Goal: Transaction & Acquisition: Purchase product/service

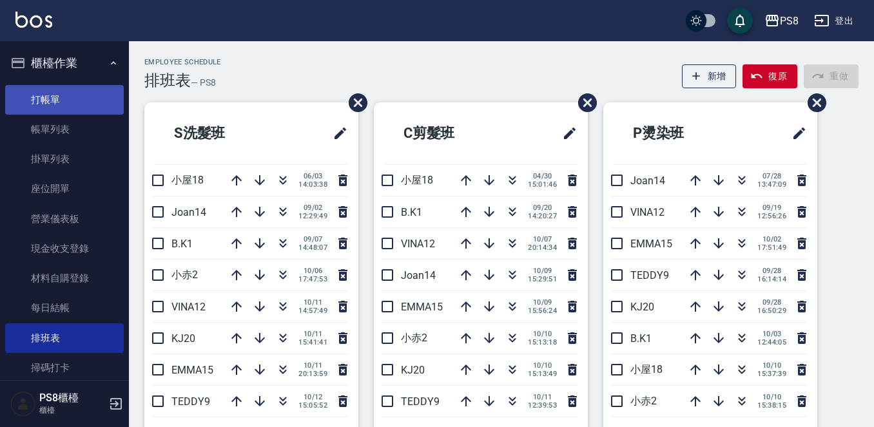
click at [76, 92] on link "打帳單" at bounding box center [64, 100] width 119 height 30
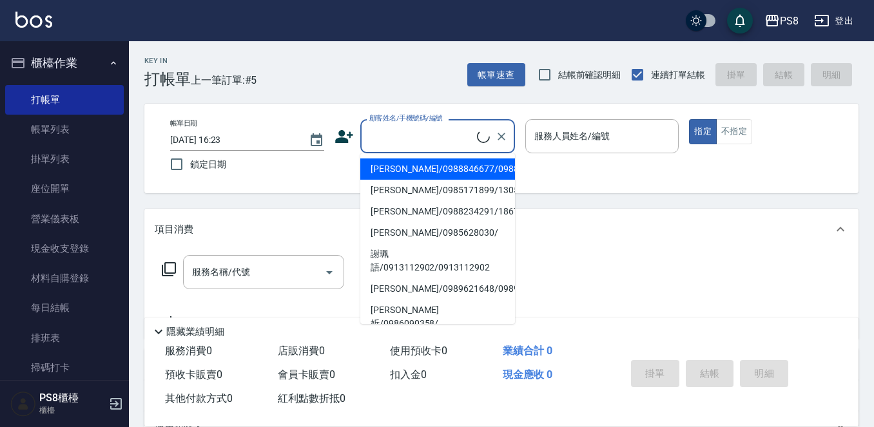
click at [396, 132] on input "顧客姓名/手機號碼/編號" at bounding box center [421, 136] width 111 height 23
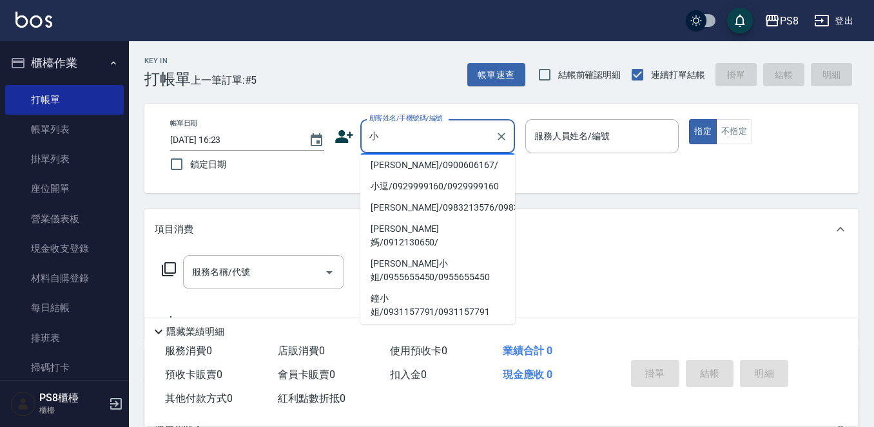
scroll to position [258, 0]
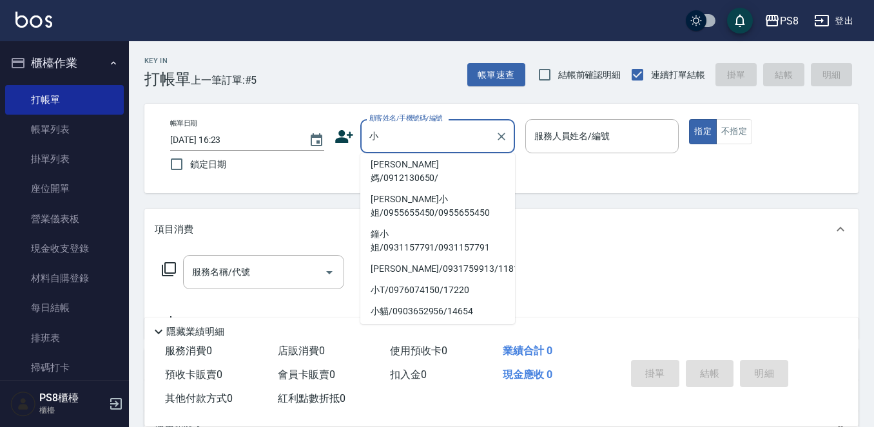
click at [443, 133] on li "小逗/0929999160/0929999160" at bounding box center [437, 122] width 155 height 21
type input "小逗/0929999160/0929999160"
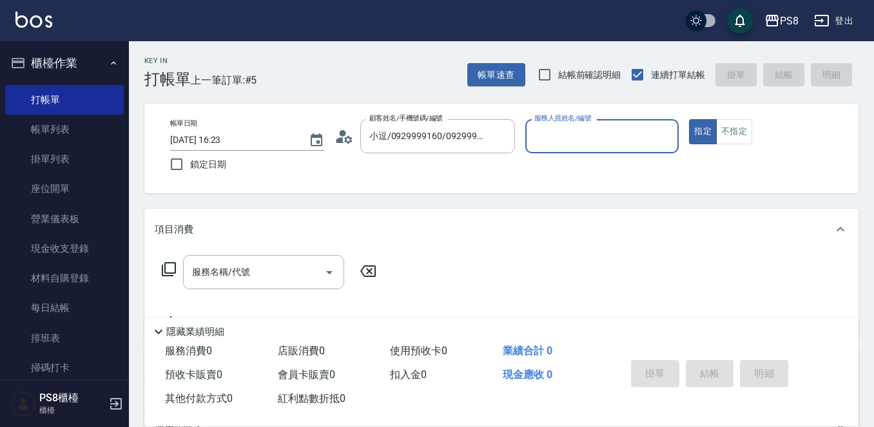
click at [335, 135] on icon at bounding box center [344, 136] width 19 height 19
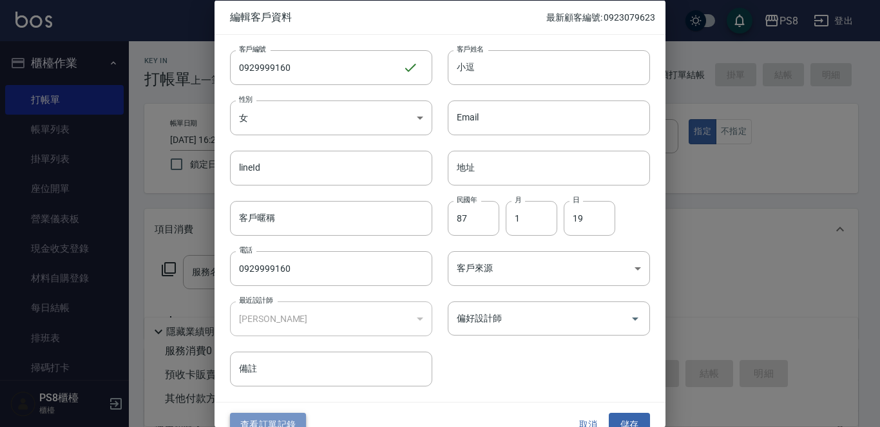
click at [283, 421] on button "查看訂單記錄" at bounding box center [268, 425] width 76 height 24
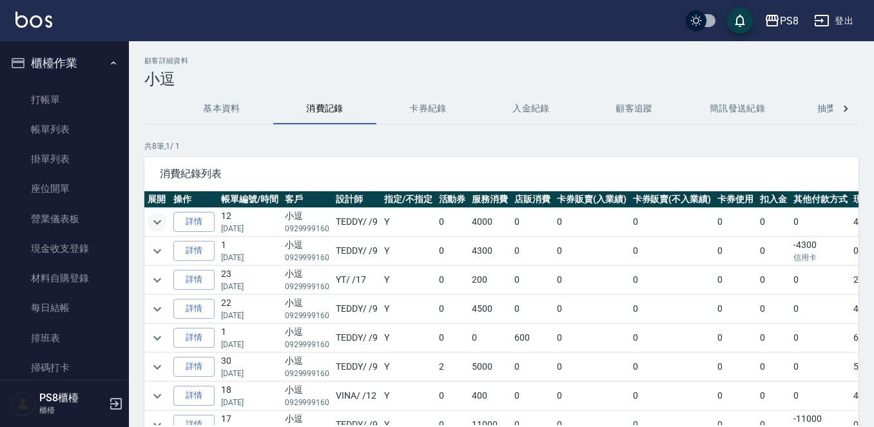
click at [157, 221] on icon "expand row" at bounding box center [157, 222] width 15 height 15
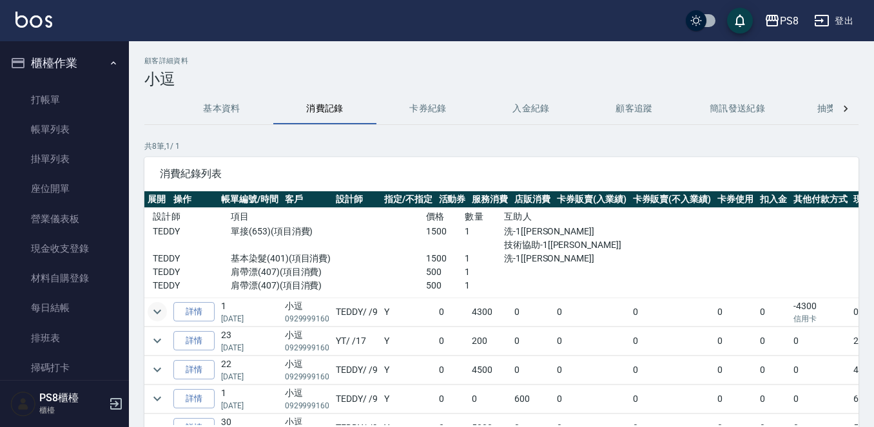
scroll to position [64, 0]
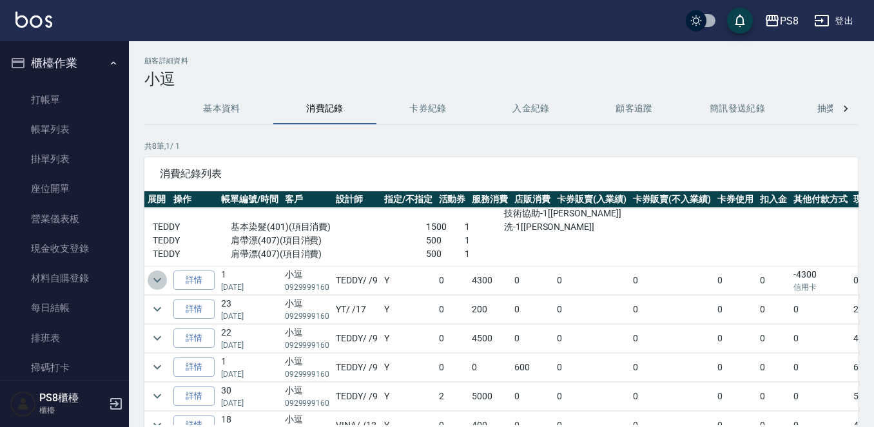
click at [161, 280] on icon "expand row" at bounding box center [157, 280] width 8 height 5
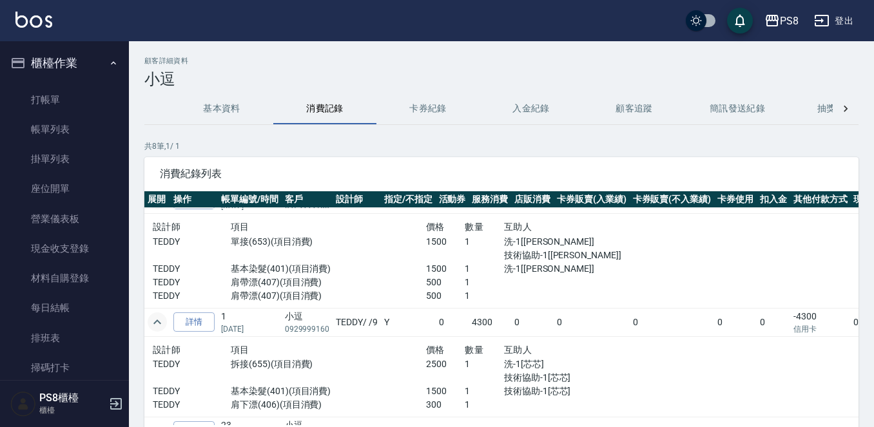
scroll to position [0, 0]
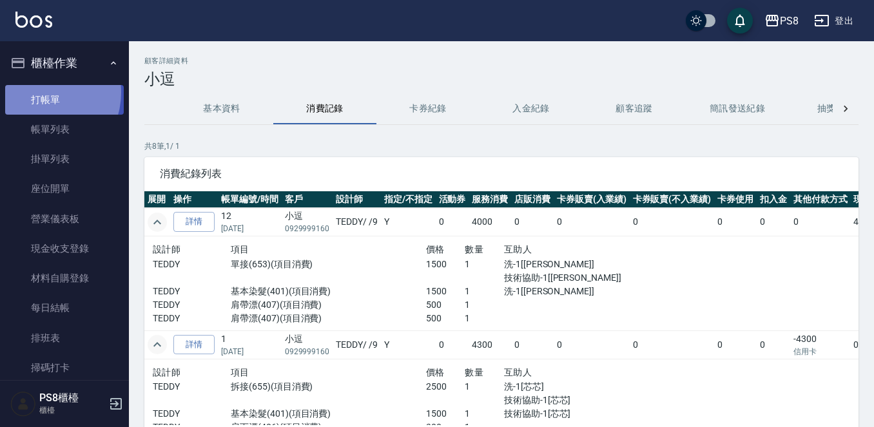
click at [42, 92] on link "打帳單" at bounding box center [64, 100] width 119 height 30
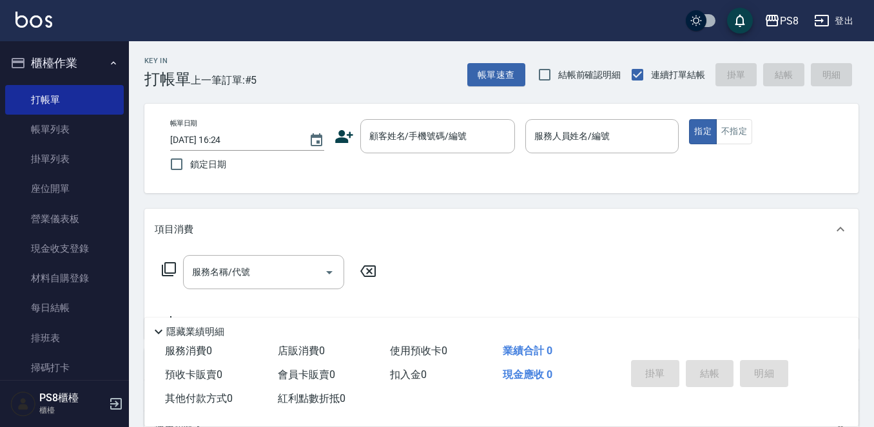
click at [580, 297] on div "服務名稱/代號 服務名稱/代號" at bounding box center [501, 294] width 714 height 89
click at [485, 142] on input "顧客姓名/手機號碼/編號" at bounding box center [428, 136] width 124 height 23
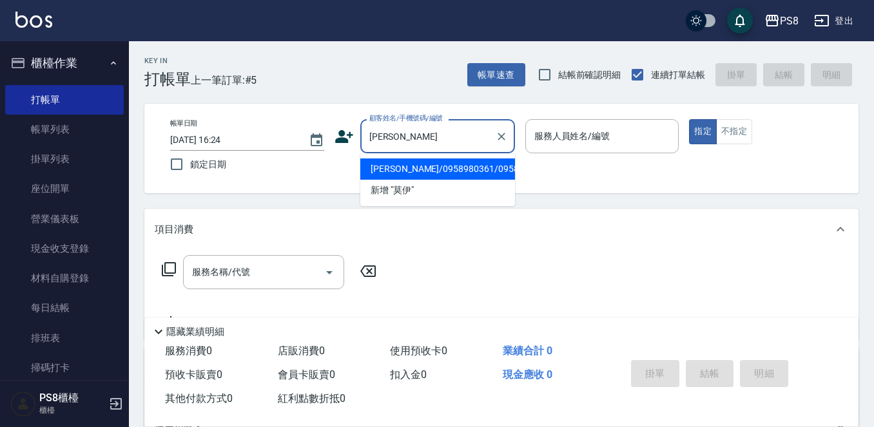
click at [453, 159] on li "[PERSON_NAME]/0958980361/0958980361" at bounding box center [437, 169] width 155 height 21
type input "[PERSON_NAME]/0958980361/0958980361"
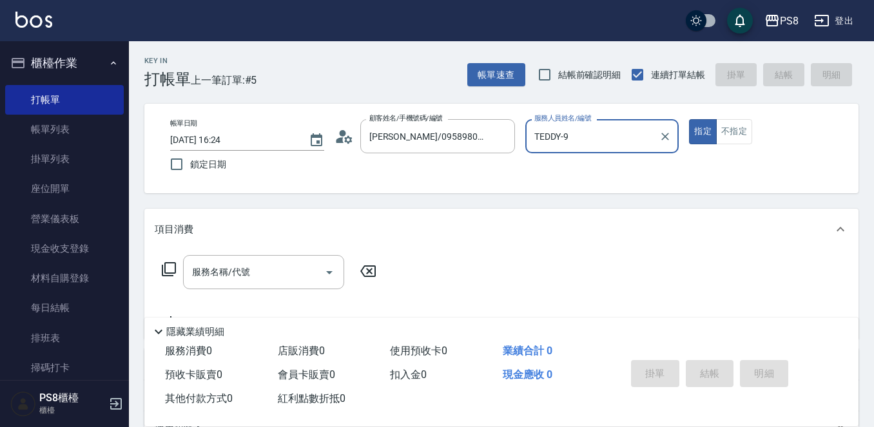
type input "TEDDY-9"
click at [689, 119] on button "指定" at bounding box center [703, 131] width 28 height 25
type button "true"
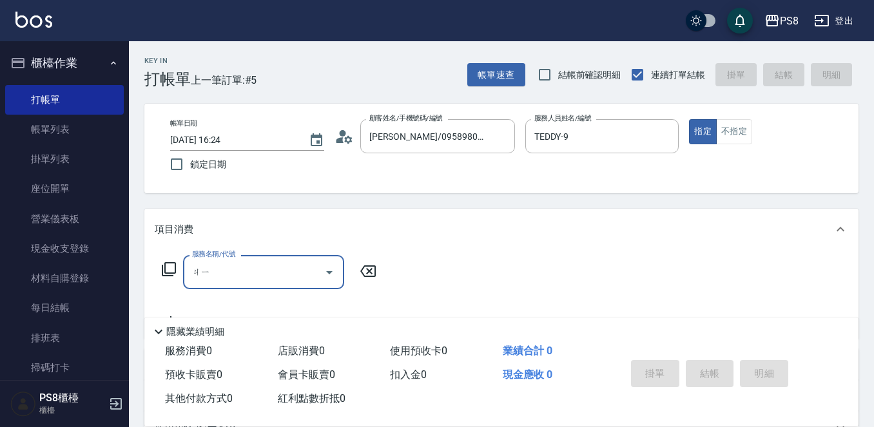
type input "ㄐㄧ"
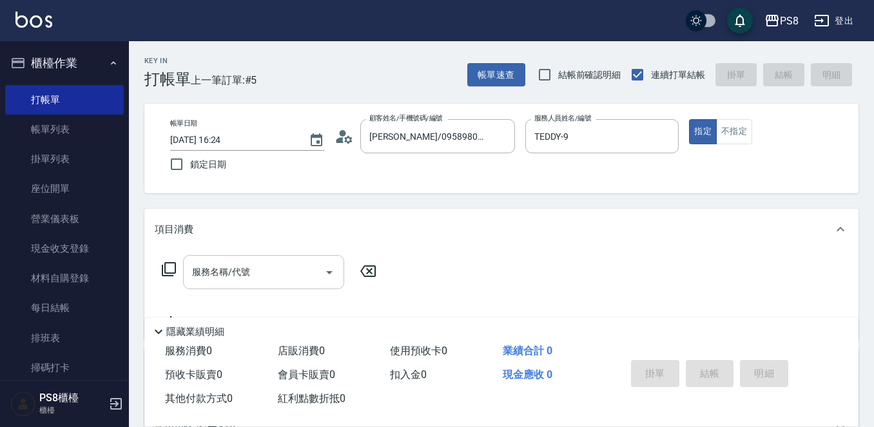
click at [242, 283] on input "服務名稱/代號" at bounding box center [254, 272] width 130 height 23
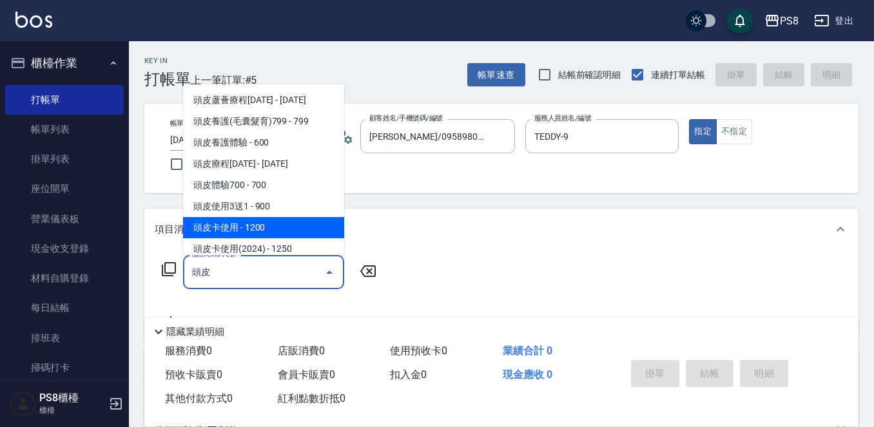
click at [240, 229] on span "頭皮卡使用 - 1200" at bounding box center [263, 227] width 161 height 21
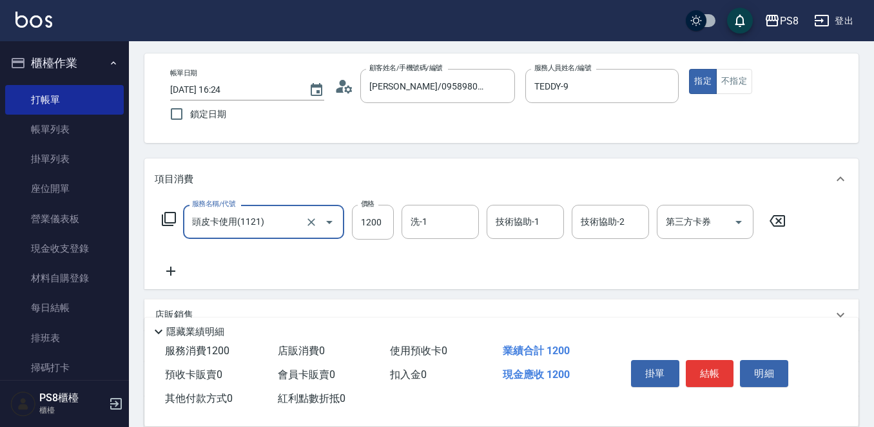
scroll to position [64, 0]
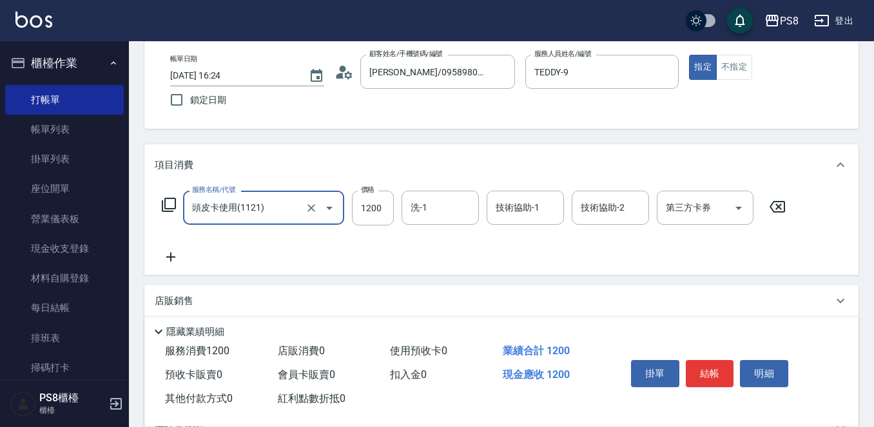
type input "頭皮卡使用(1121)"
click at [176, 251] on icon at bounding box center [171, 256] width 32 height 15
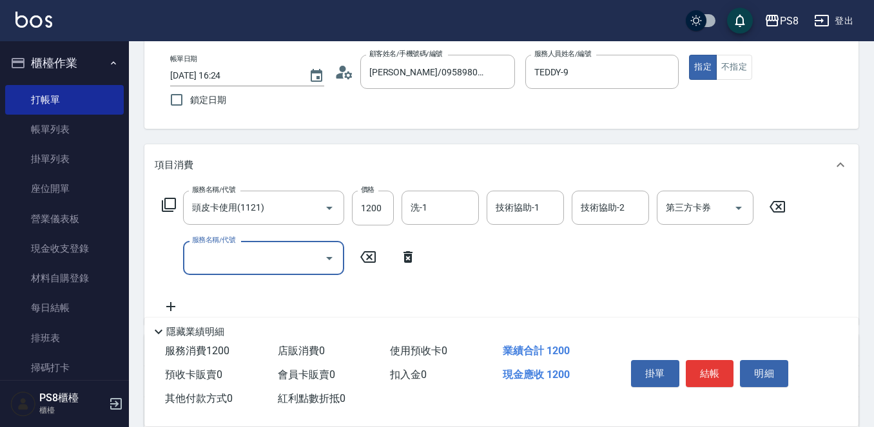
click at [200, 252] on input "服務名稱/代號" at bounding box center [254, 258] width 130 height 23
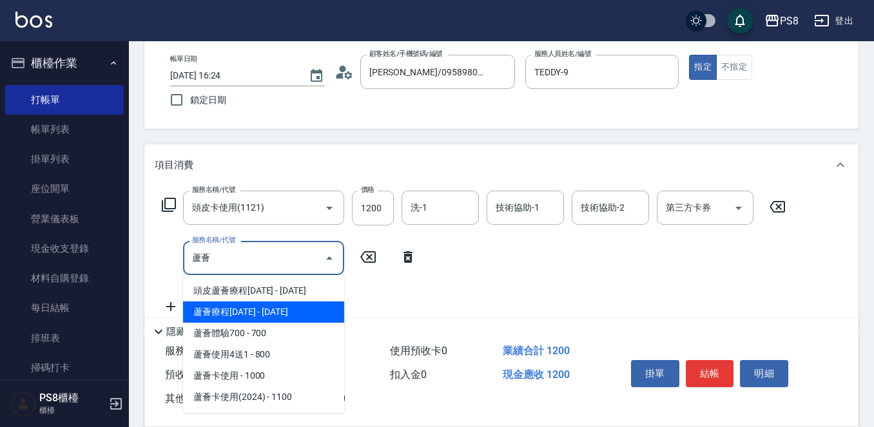
click at [246, 310] on span "蘆薈療程[DATE] - [DATE]" at bounding box center [263, 312] width 161 height 21
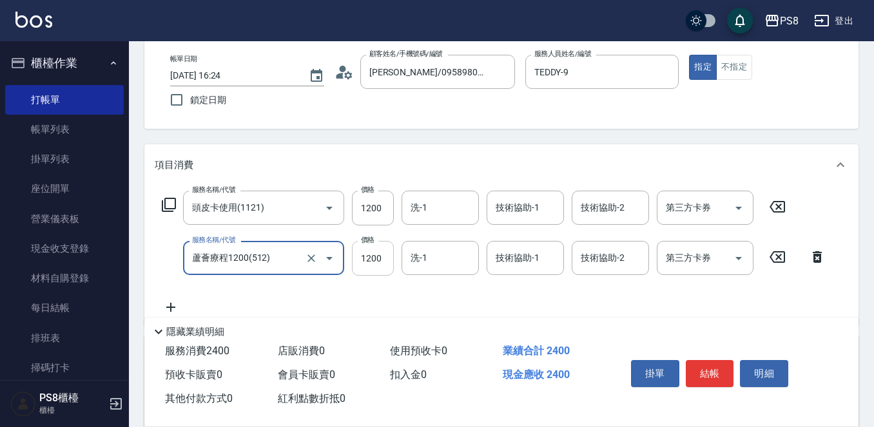
type input "蘆薈療程1200(512)"
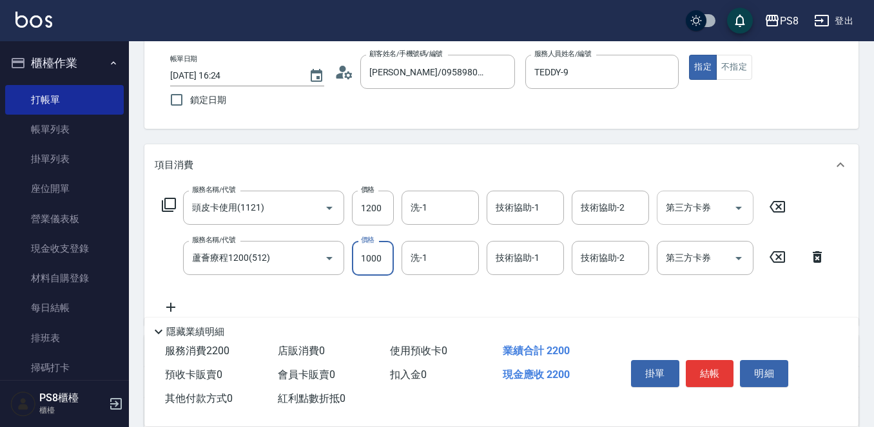
type input "1000"
click at [708, 206] on input "第三方卡券" at bounding box center [696, 208] width 66 height 23
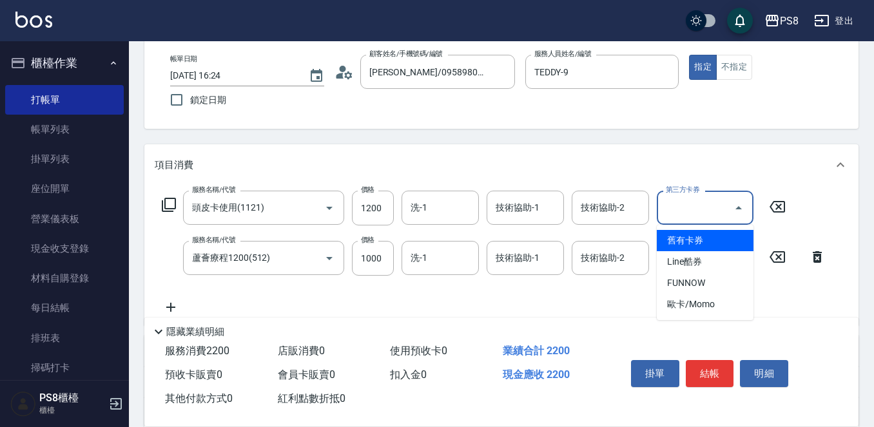
click at [699, 244] on span "舊有卡券" at bounding box center [705, 240] width 97 height 21
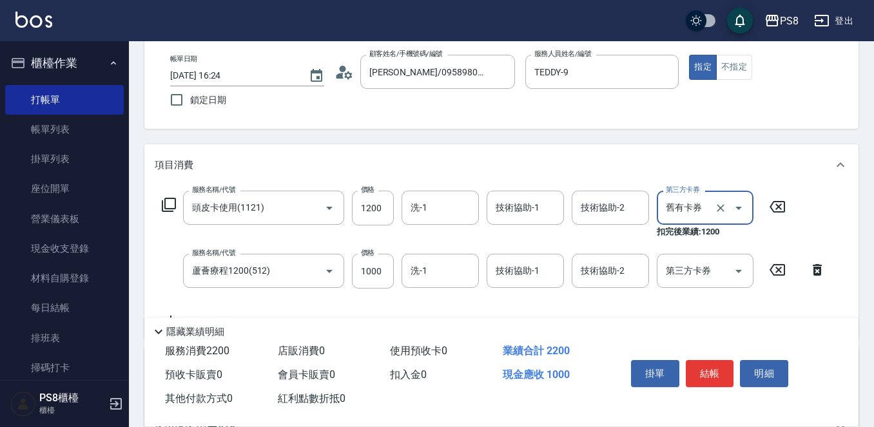
type input "舊有卡券"
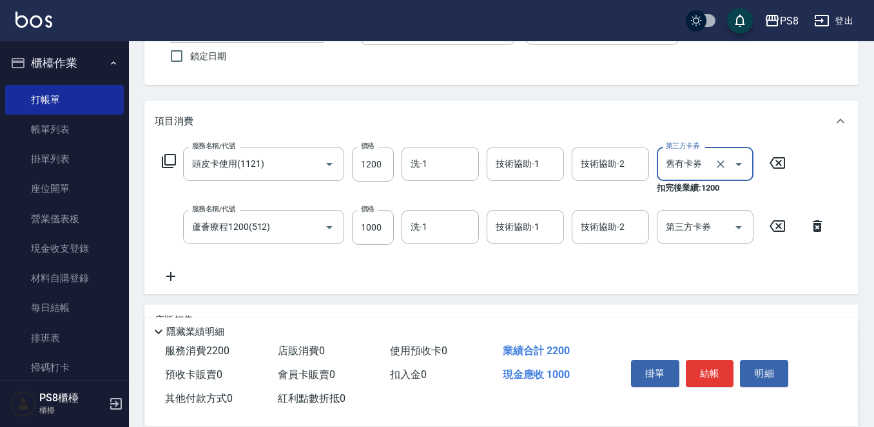
scroll to position [193, 0]
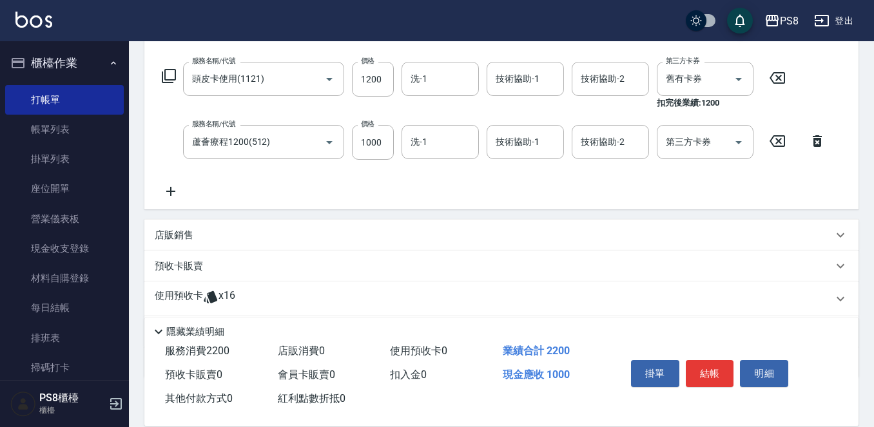
click at [180, 182] on div "服務名稱/代號 頭皮卡使用(1121) 服務名稱/代號 價格 1200 價格 洗-1 洗-1 技術協助-1 技術協助-1 技術協助-2 技術協助-2 第三方卡…" at bounding box center [494, 130] width 679 height 137
click at [179, 193] on icon at bounding box center [171, 191] width 32 height 15
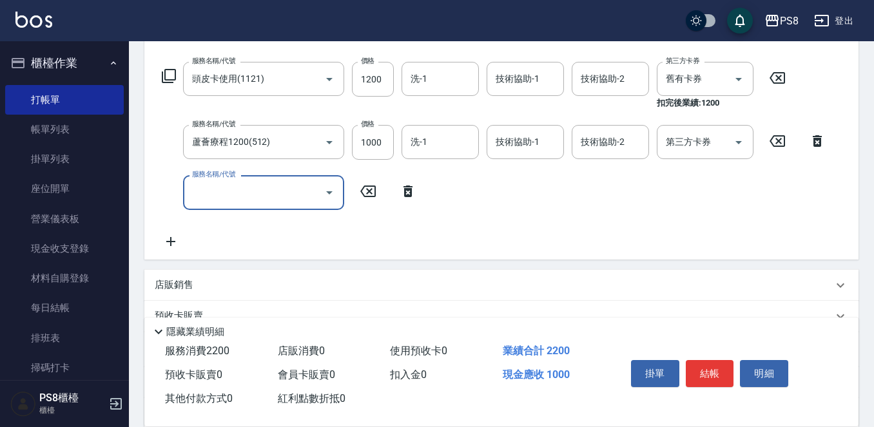
click at [195, 195] on input "服務名稱/代號" at bounding box center [254, 192] width 130 height 23
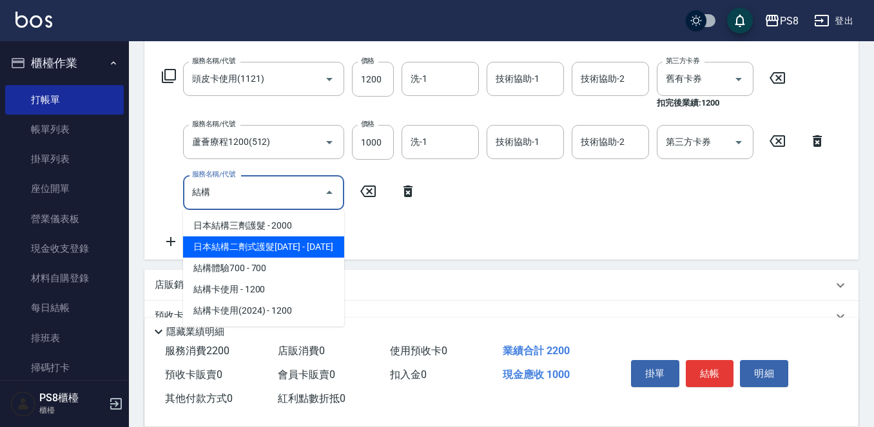
click at [215, 240] on span "日本結構二劑式護髮[DATE] - [DATE]" at bounding box center [263, 247] width 161 height 21
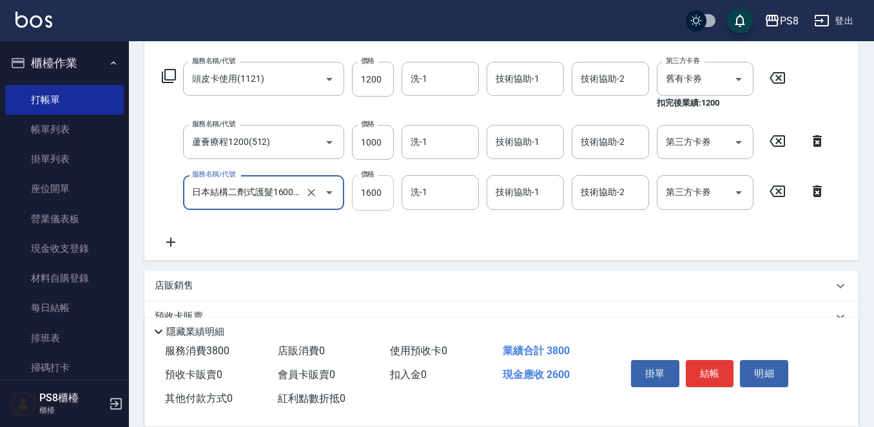
type input "日本結構二劑式護髮1600(904)"
click at [383, 191] on input "1600" at bounding box center [373, 192] width 42 height 35
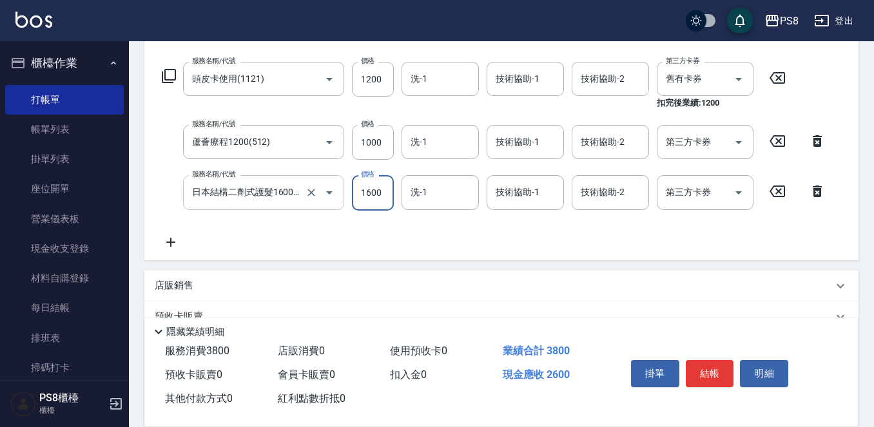
click at [240, 187] on input "日本結構二劑式護髮1600(904)" at bounding box center [245, 192] width 113 height 23
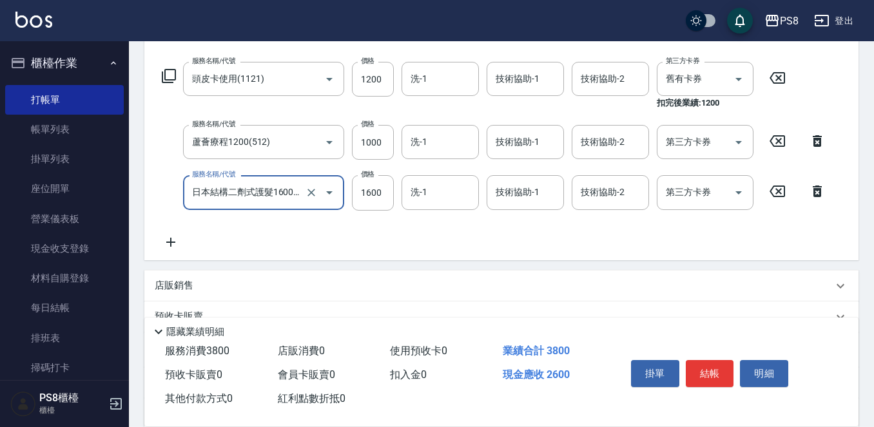
scroll to position [0, 15]
type input "ㄐㄡ"
type input "ㄧ"
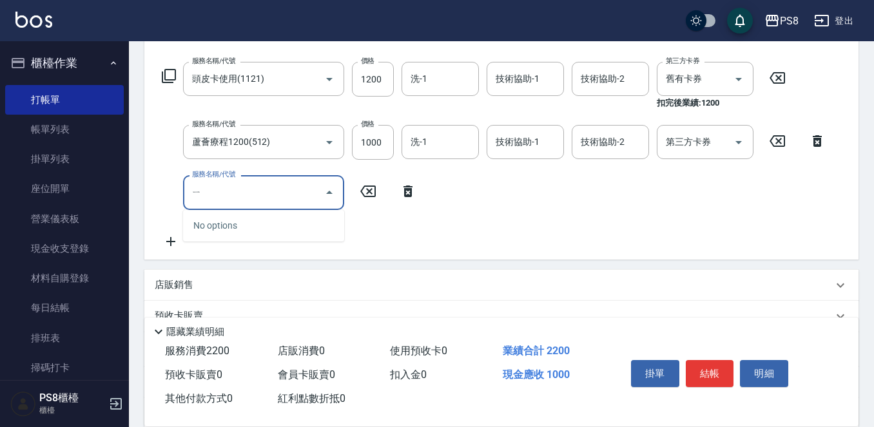
scroll to position [0, 0]
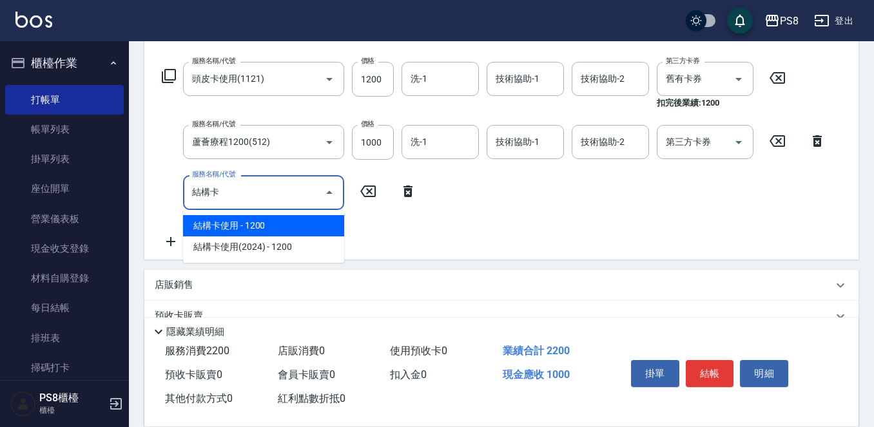
click at [248, 233] on span "結構卡使用 - 1200" at bounding box center [263, 225] width 161 height 21
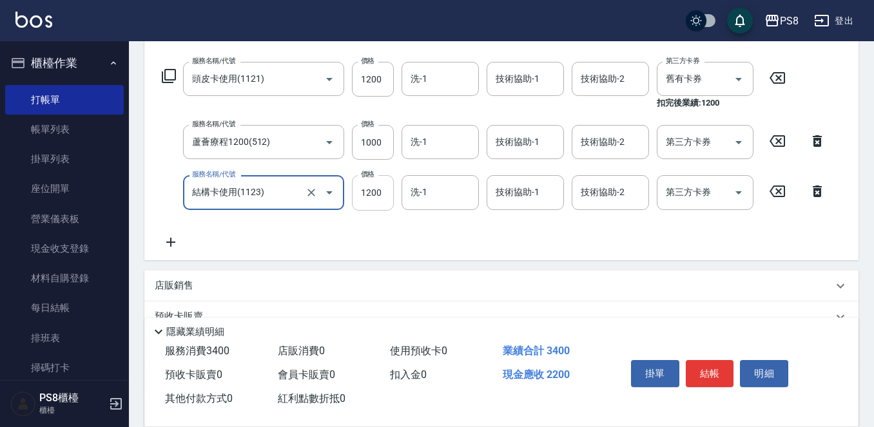
type input "結構卡使用(1123)"
click at [375, 190] on input "1200" at bounding box center [373, 192] width 42 height 35
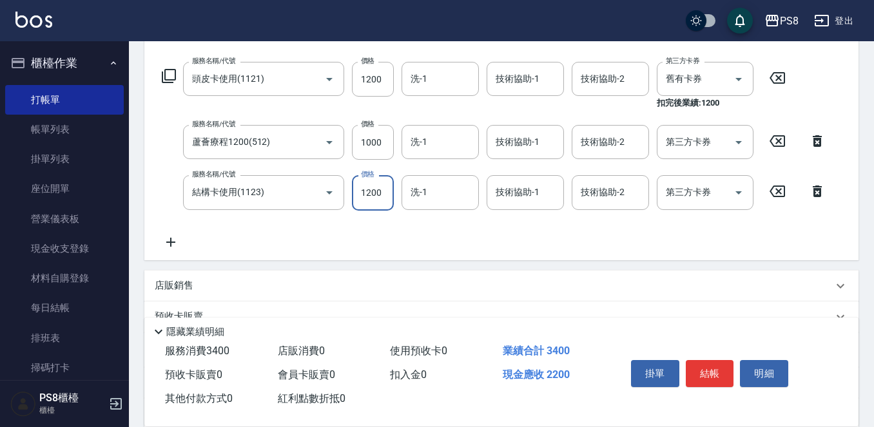
click at [666, 174] on div "服務名稱/代號 頭皮卡使用(1121) 服務名稱/代號 價格 1200 價格 洗-1 洗-1 技術協助-1 技術協助-1 技術協助-2 技術協助-2 第三方卡…" at bounding box center [494, 156] width 679 height 188
click at [670, 179] on div "第三方卡券" at bounding box center [705, 192] width 97 height 34
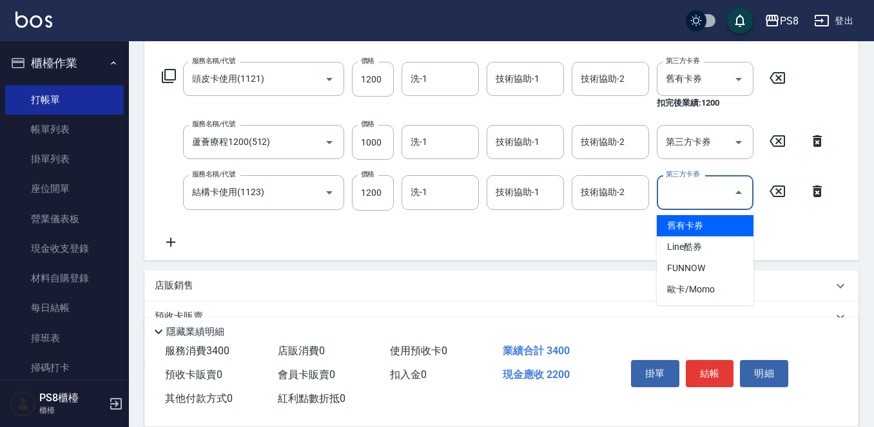
click at [686, 233] on span "舊有卡券" at bounding box center [705, 225] width 97 height 21
type input "舊有卡券"
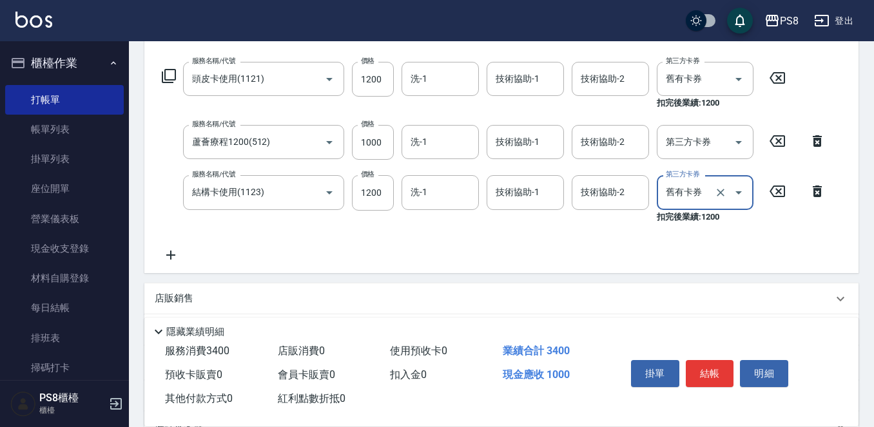
drag, startPoint x: 509, startPoint y: 190, endPoint x: 516, endPoint y: 191, distance: 6.6
click at [514, 190] on div "技術協助-1 技術協助-1" at bounding box center [525, 192] width 77 height 34
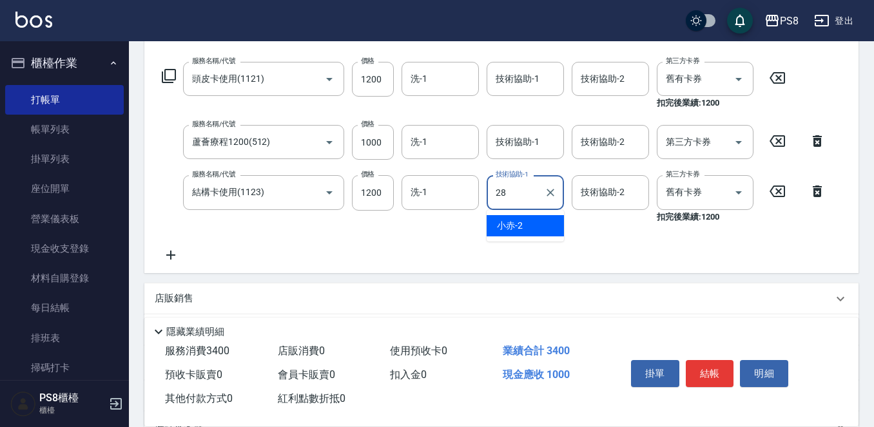
type input "[PERSON_NAME]-28"
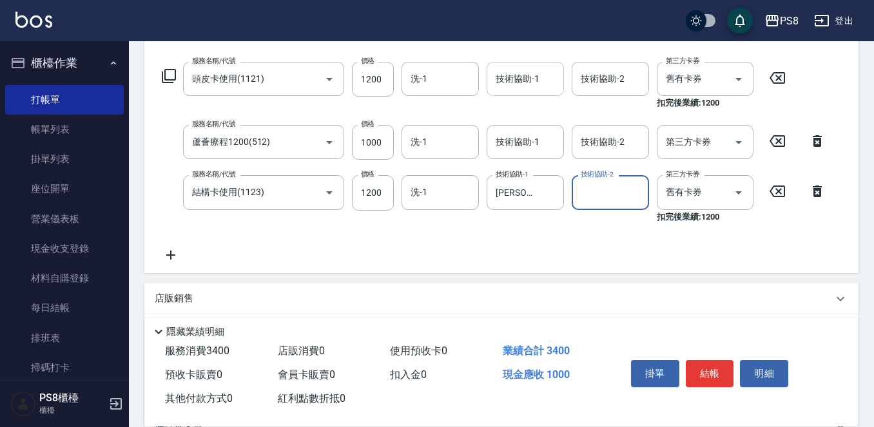
click at [523, 94] on div "技術協助-1" at bounding box center [525, 79] width 77 height 34
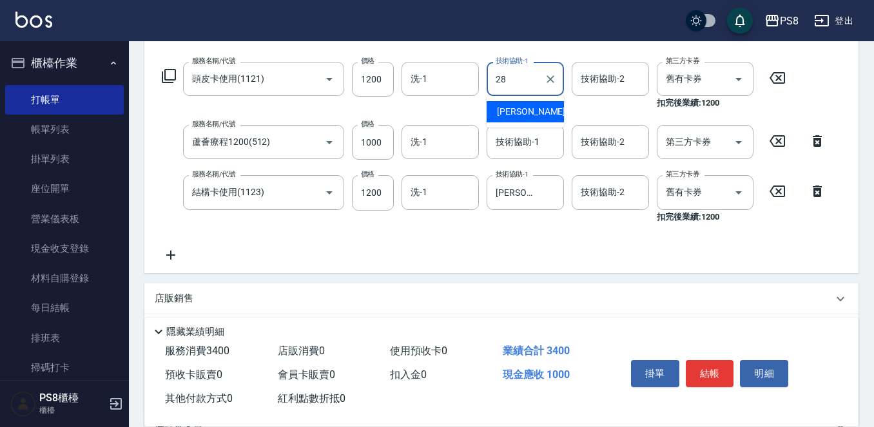
type input "[PERSON_NAME]-28"
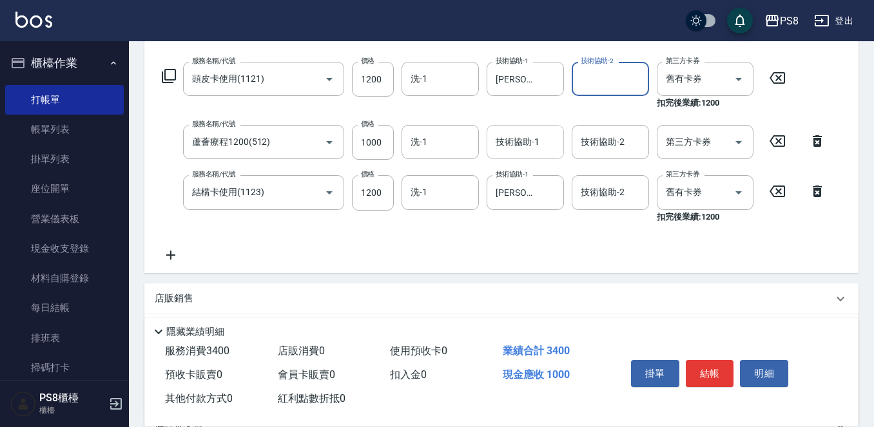
click at [526, 131] on div "技術協助-1 技術協助-1" at bounding box center [525, 142] width 77 height 34
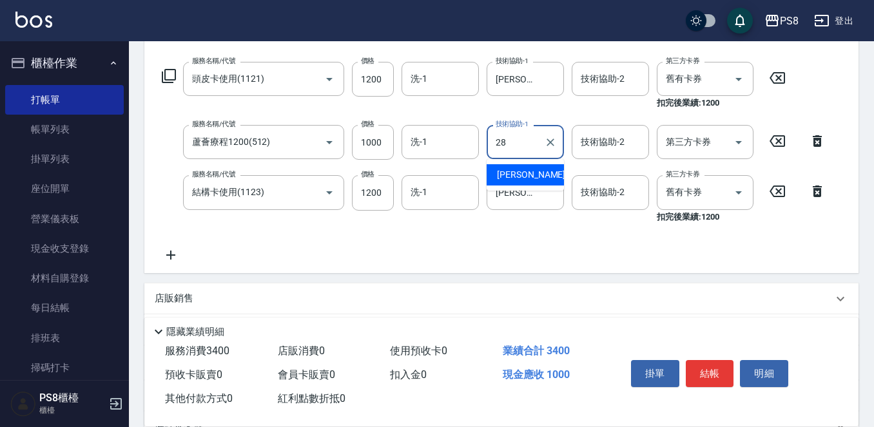
type input "[PERSON_NAME]-28"
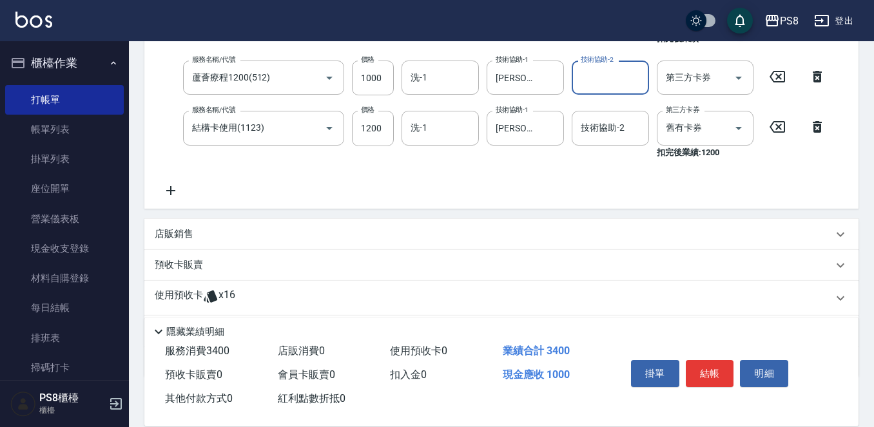
scroll to position [322, 0]
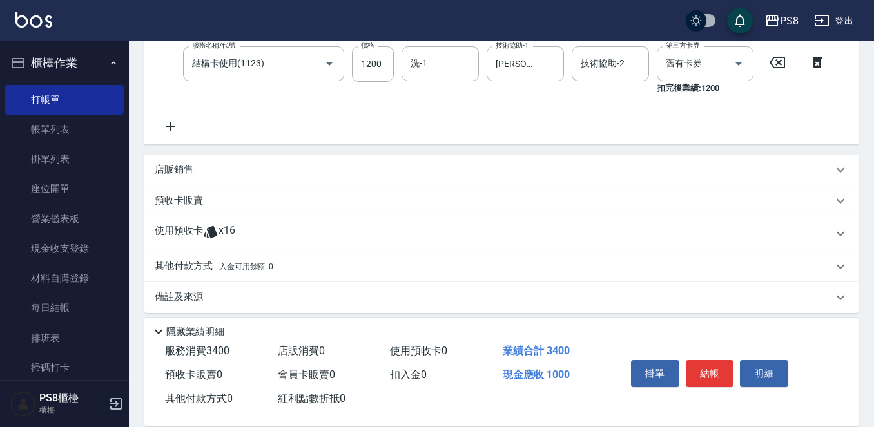
click at [227, 255] on div "其他付款方式 入金可用餘額: 0" at bounding box center [501, 266] width 714 height 31
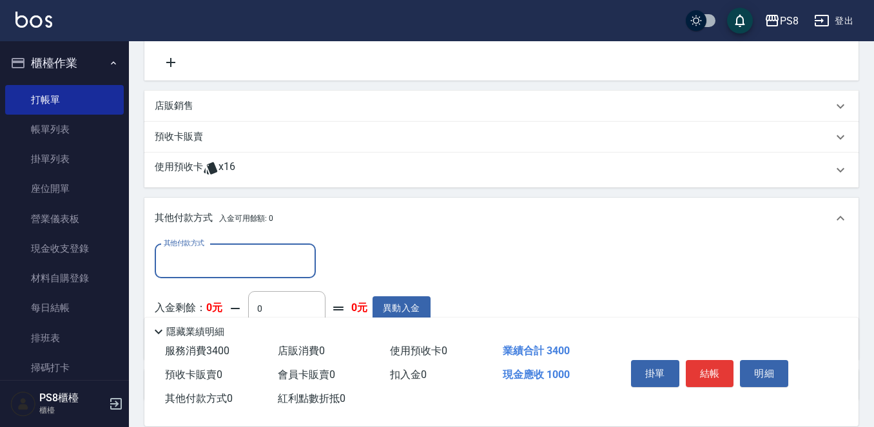
scroll to position [0, 0]
click at [220, 259] on input "其他付款方式" at bounding box center [236, 260] width 150 height 23
click at [220, 256] on input "其他付款方式" at bounding box center [236, 260] width 150 height 23
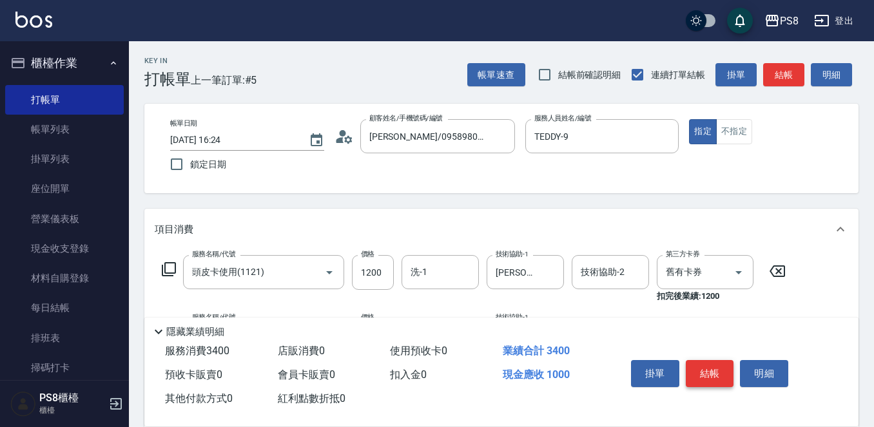
click at [714, 364] on button "結帳" at bounding box center [710, 373] width 48 height 27
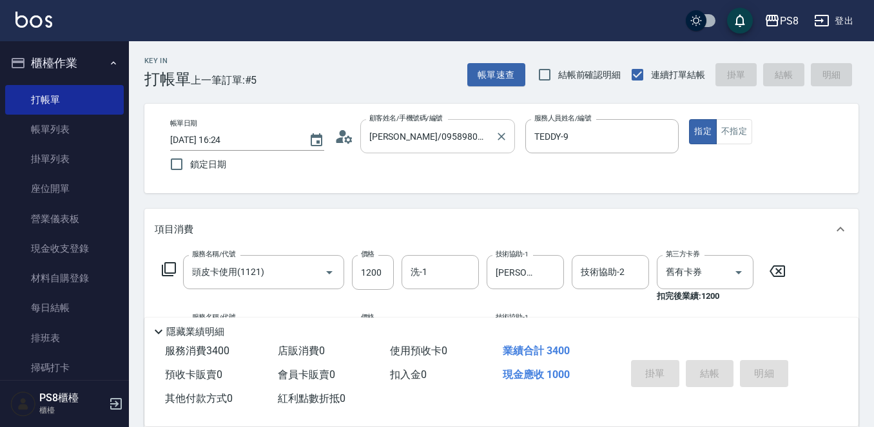
type input "[DATE] 16:44"
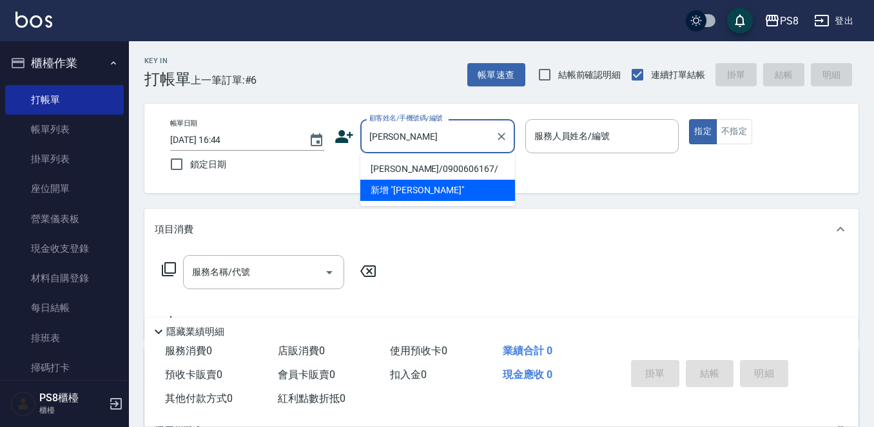
click at [421, 164] on li "[PERSON_NAME]/0900606167/" at bounding box center [437, 169] width 155 height 21
type input "[PERSON_NAME]/0900606167/"
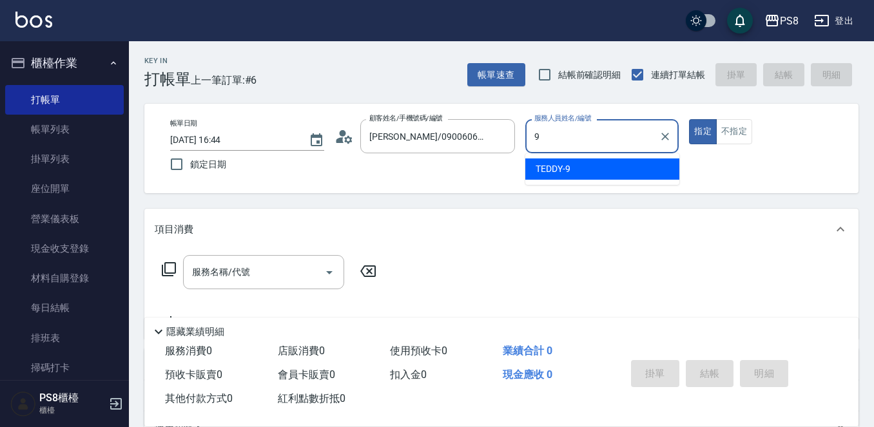
type input "TEDDY-9"
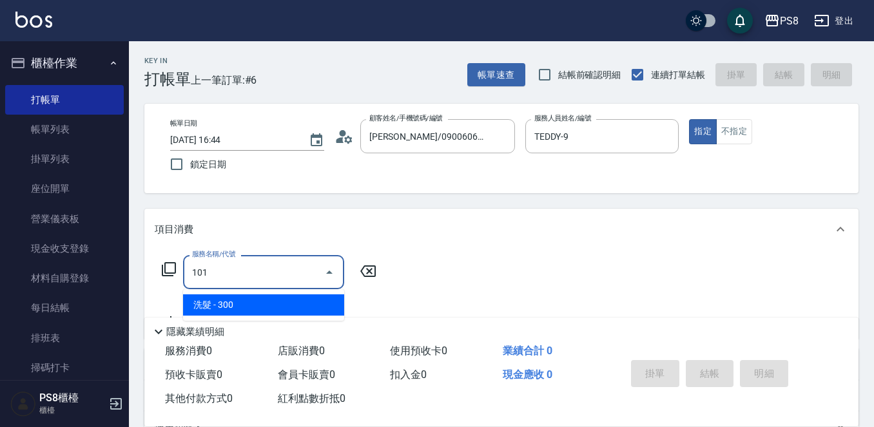
type input "洗髮(101)"
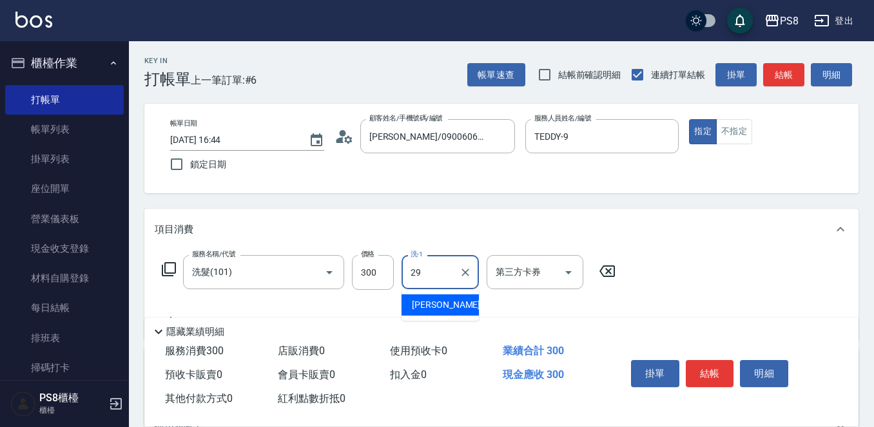
type input "[PERSON_NAME]-29"
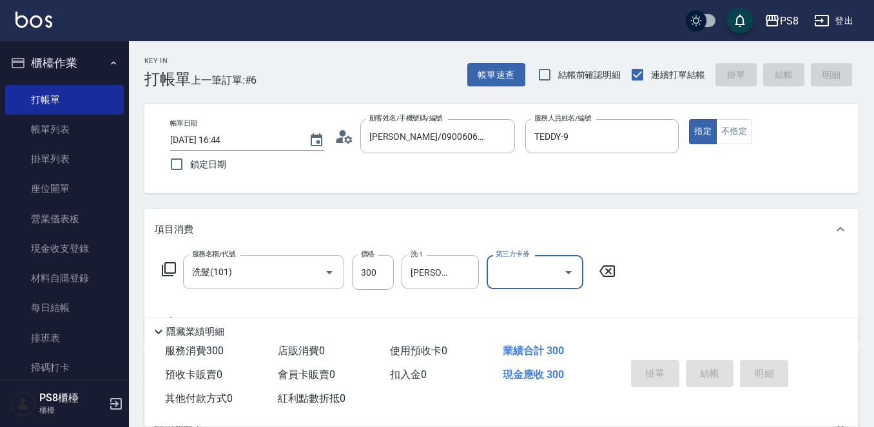
type input "[DATE] 16:45"
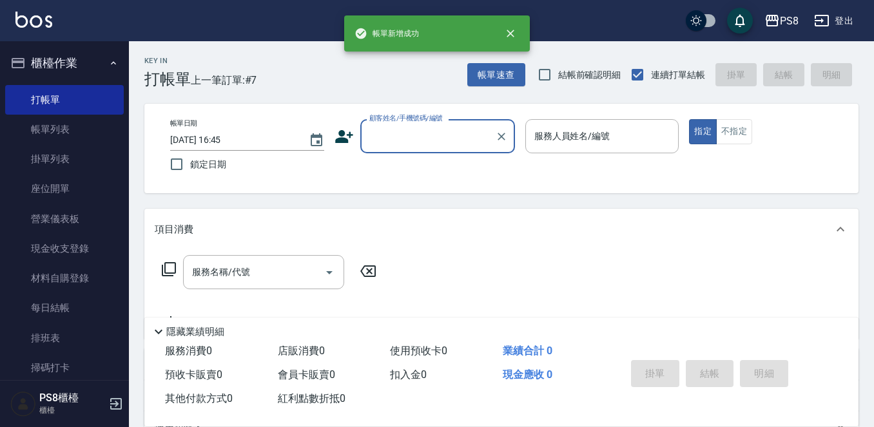
click at [420, 154] on div "帳單日期 [DATE] 16:45 鎖定日期 顧客姓名/手機號碼/編號 顧客姓名/手機號碼/編號 服務人員姓名/編號 服務人員姓名/編號 指定 不指定" at bounding box center [501, 148] width 683 height 59
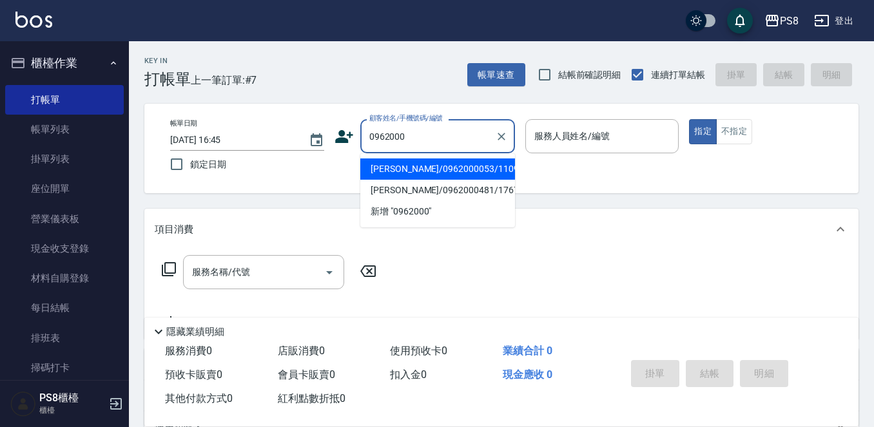
drag, startPoint x: 413, startPoint y: 178, endPoint x: 412, endPoint y: 154, distance: 23.9
click at [413, 177] on li "[PERSON_NAME]/0962000053/11093" at bounding box center [437, 169] width 155 height 21
type input "[PERSON_NAME]/0962000053/11093"
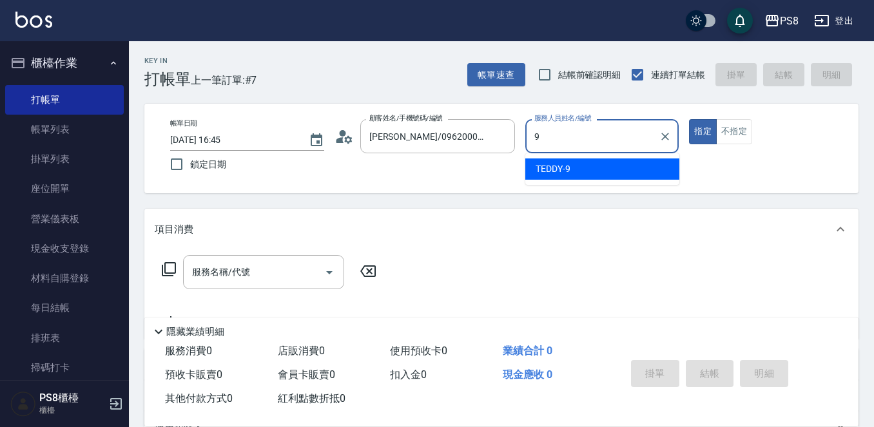
type input "TEDDY-9"
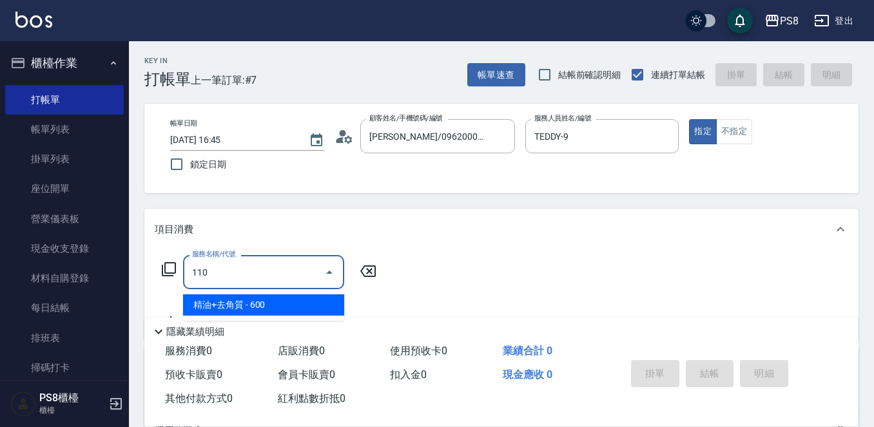
type input "精油+去角質(110)"
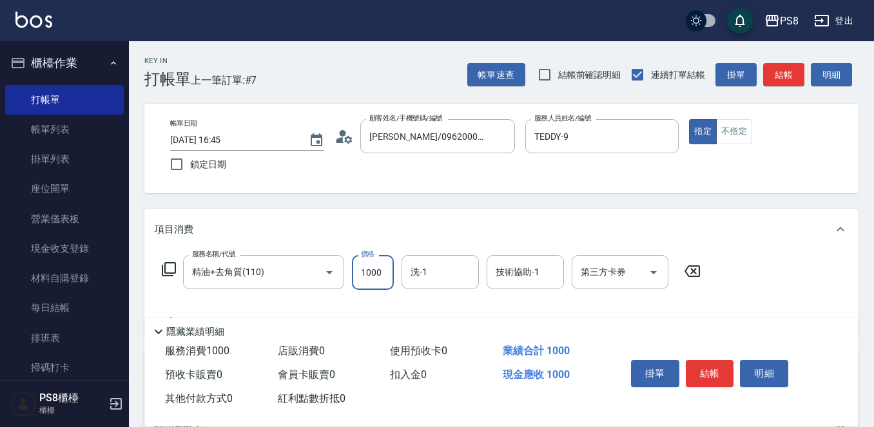
type input "1000"
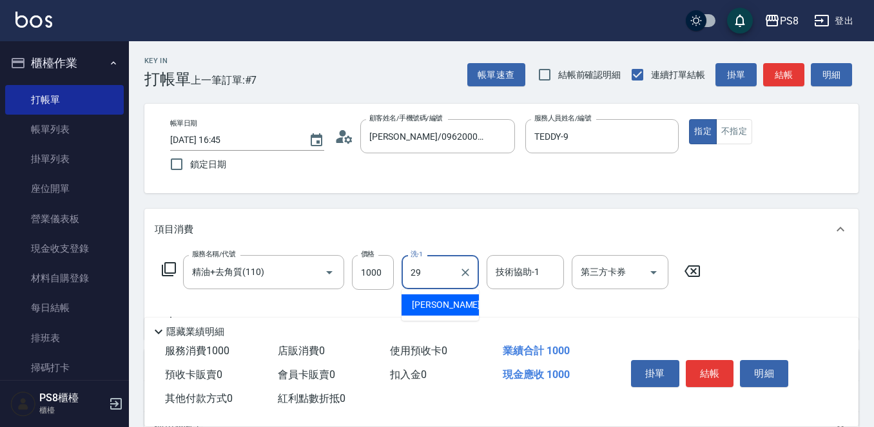
type input "[PERSON_NAME]-29"
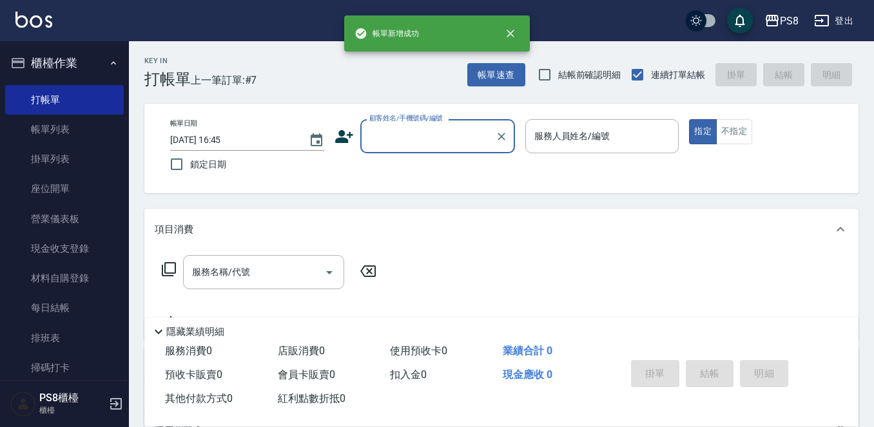
click at [416, 141] on input "顧客姓名/手機號碼/編號" at bounding box center [428, 136] width 124 height 23
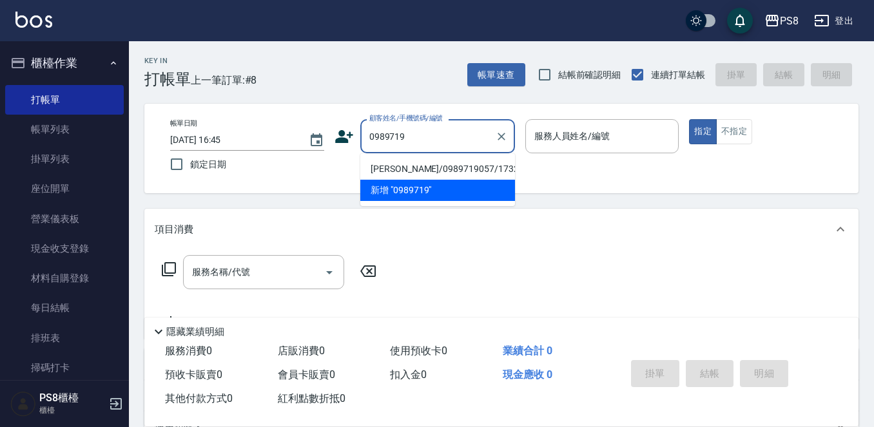
click at [418, 159] on li "[PERSON_NAME]/0989719057/17326" at bounding box center [437, 169] width 155 height 21
type input "[PERSON_NAME]/0989719057/17326"
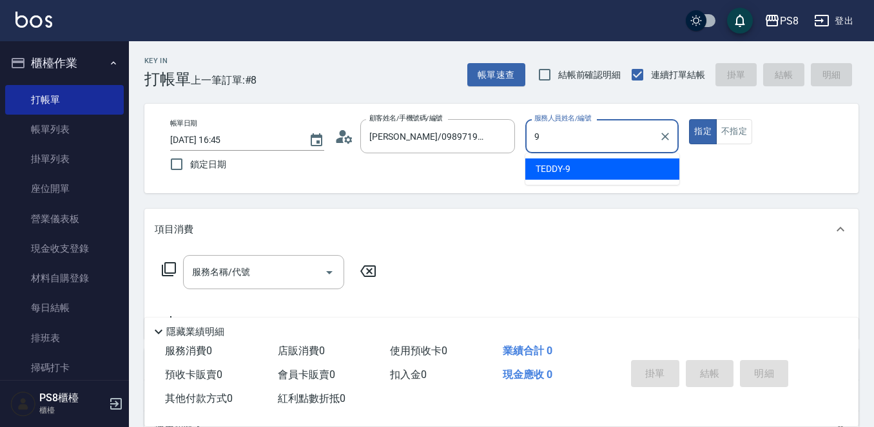
type input "TEDDY-9"
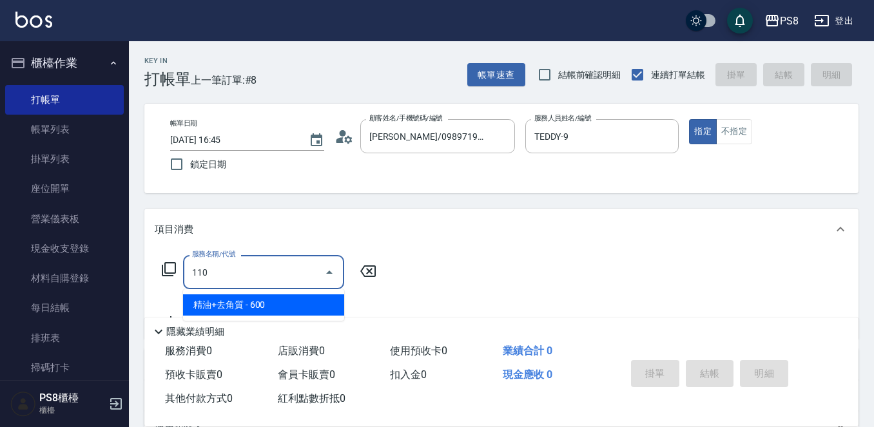
type input "精油+去角質(110)"
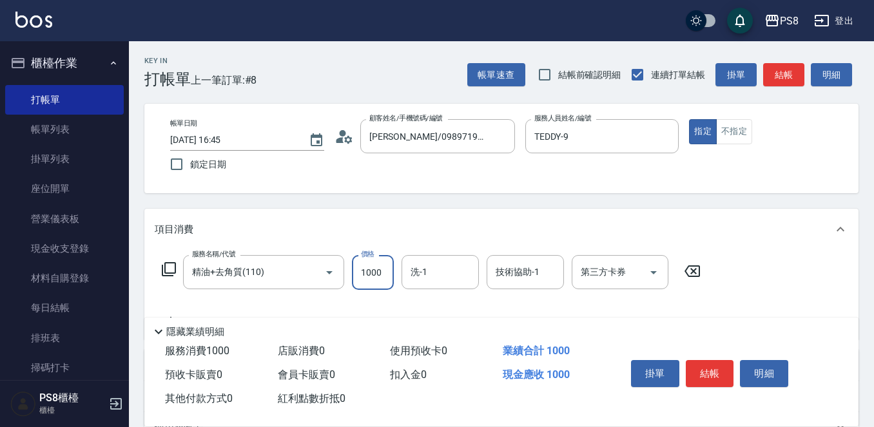
type input "1000"
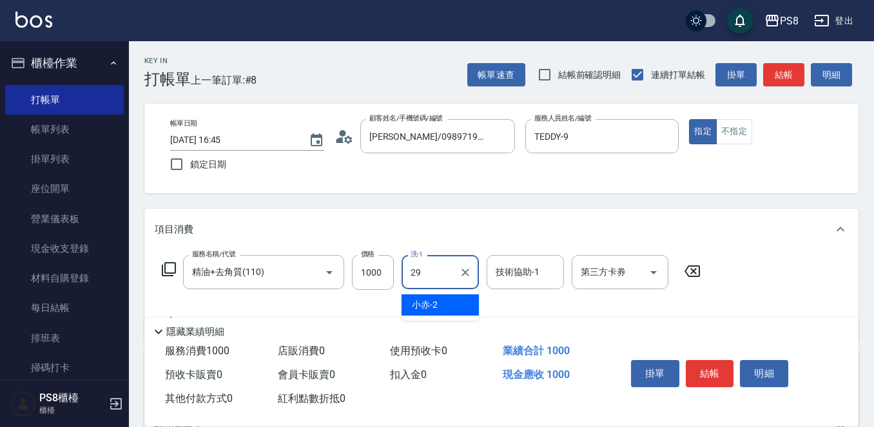
type input "[PERSON_NAME]-29"
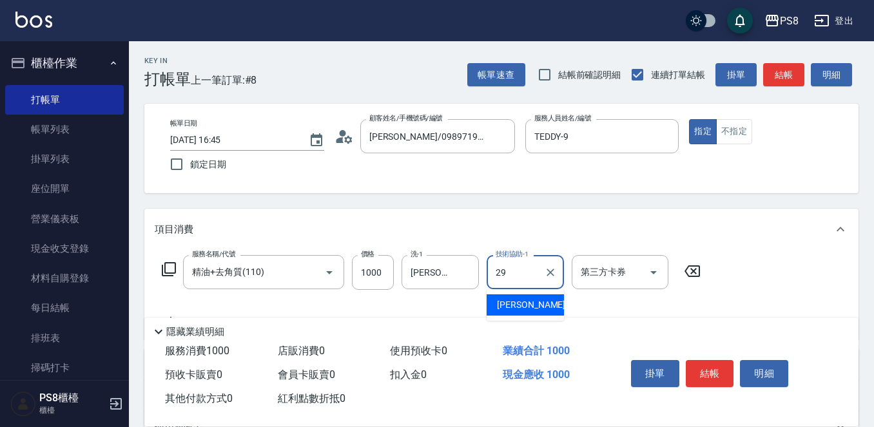
type input "[PERSON_NAME]-29"
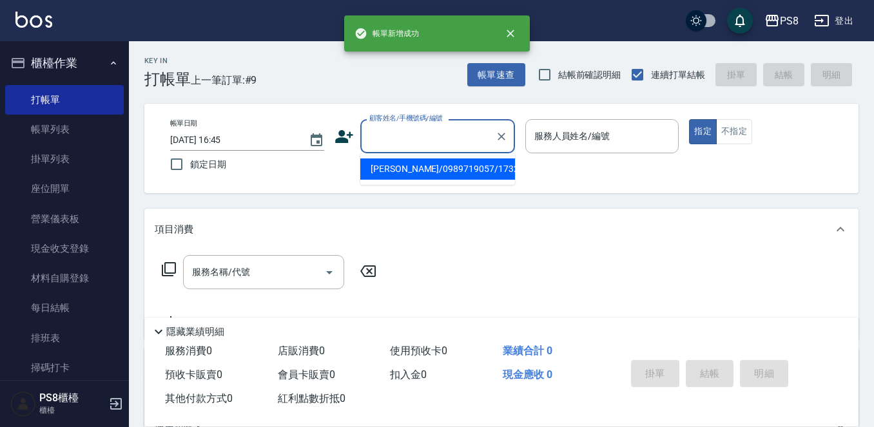
click at [465, 129] on input "顧客姓名/手機號碼/編號" at bounding box center [428, 136] width 124 height 23
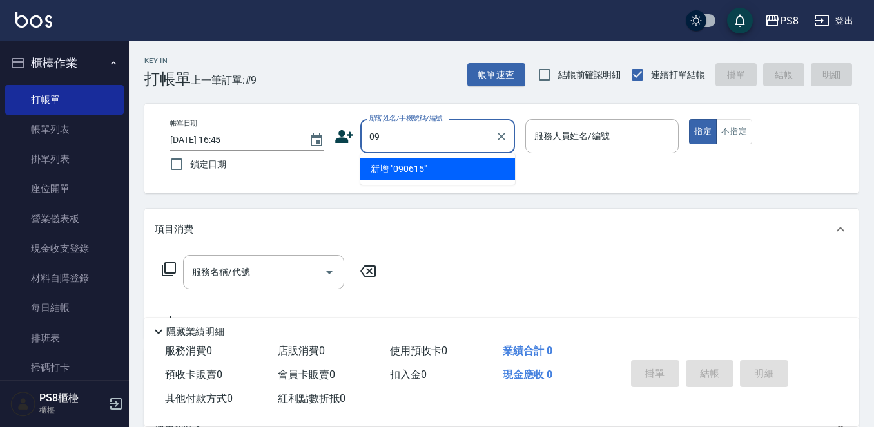
type input "0"
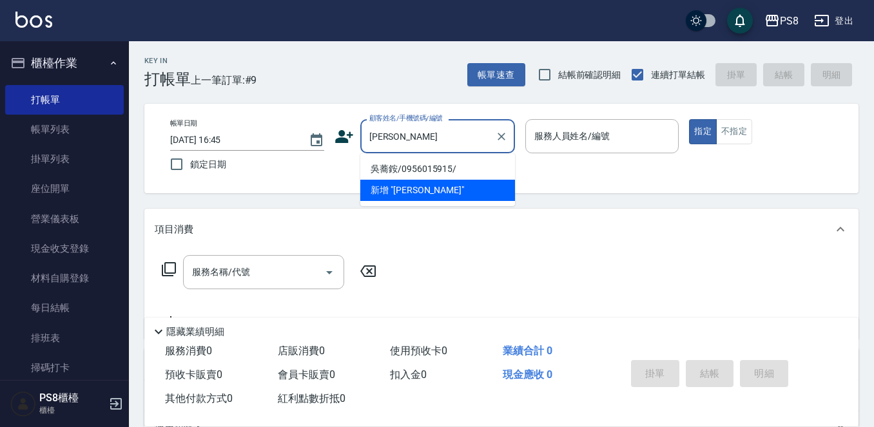
click at [468, 168] on li "吳蕎銨/0956015915/" at bounding box center [437, 169] width 155 height 21
type input "吳蕎銨/0956015915/"
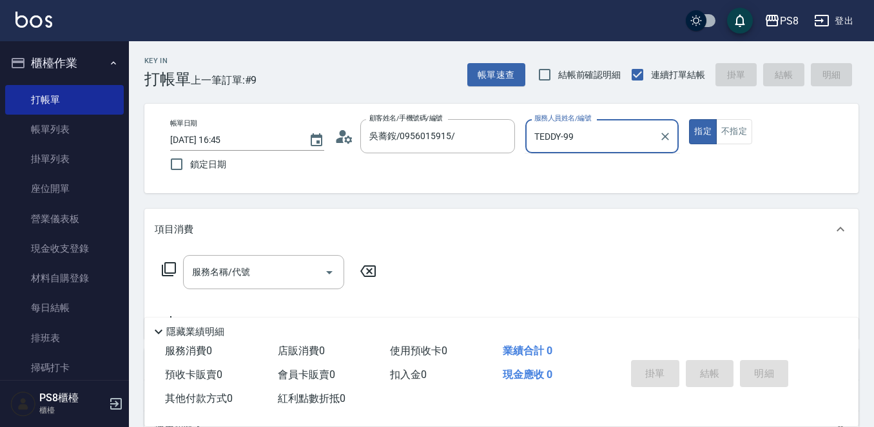
click at [689, 119] on button "指定" at bounding box center [703, 131] width 28 height 25
type input "TEDDY-9"
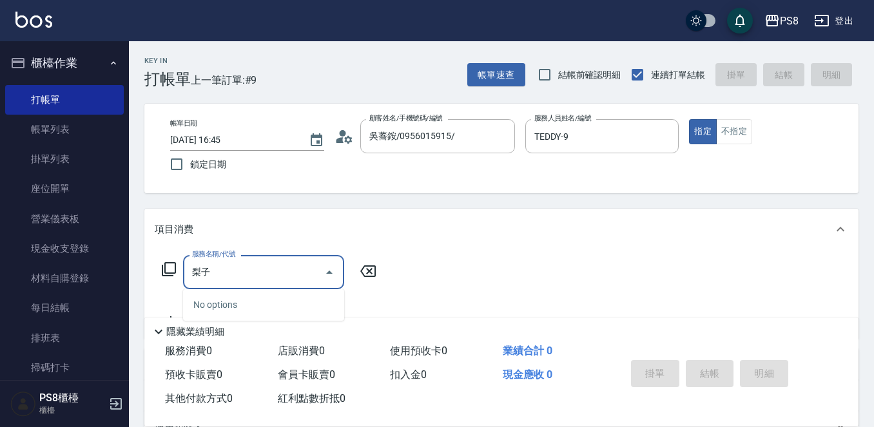
type input "梨"
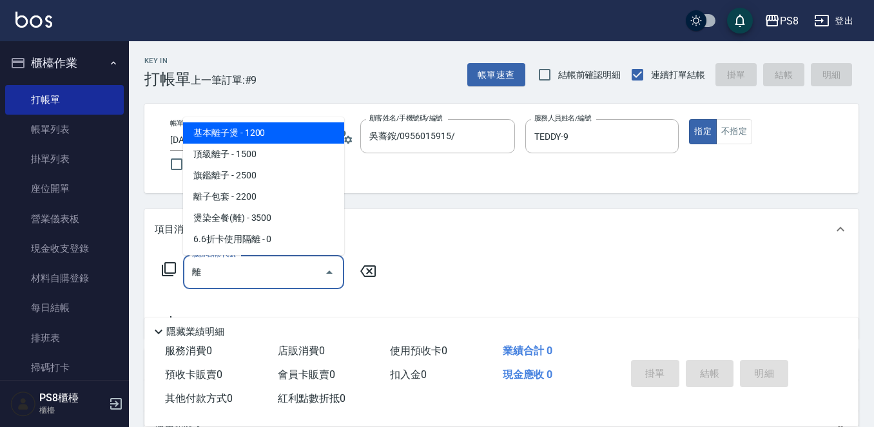
click at [250, 142] on span "基本離子燙 - 1200" at bounding box center [263, 132] width 161 height 21
type input "基本離子燙(302)"
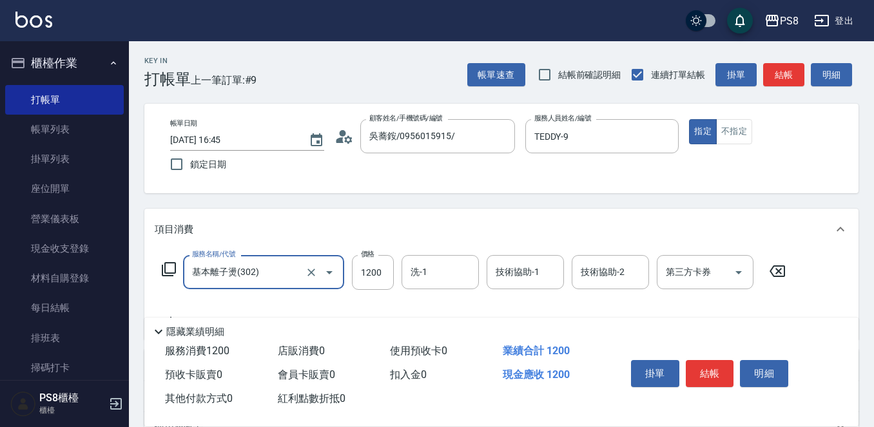
click at [256, 262] on input "基本離子燙(302)" at bounding box center [245, 272] width 113 height 23
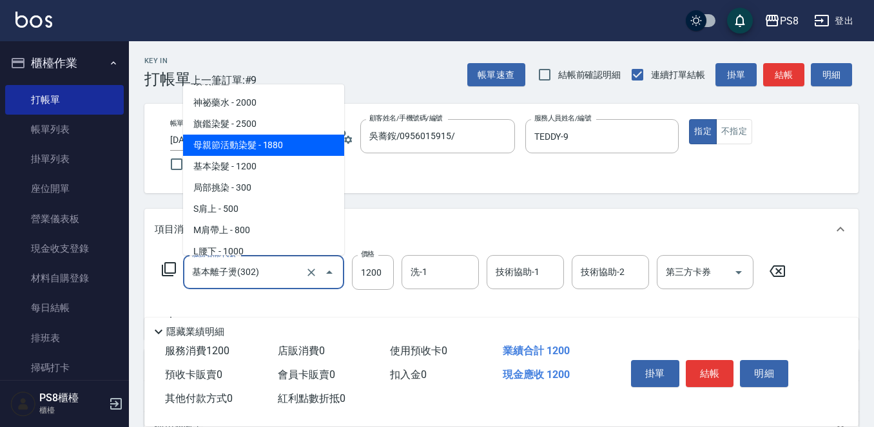
scroll to position [1071, 0]
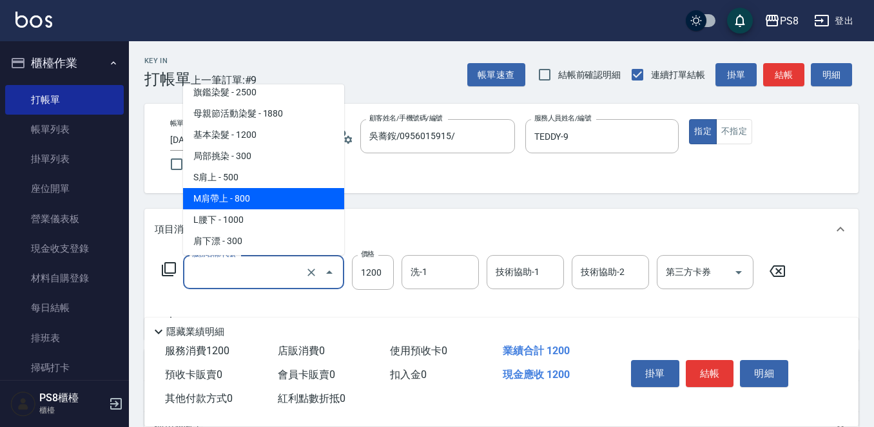
type input "ㄌㄧ"
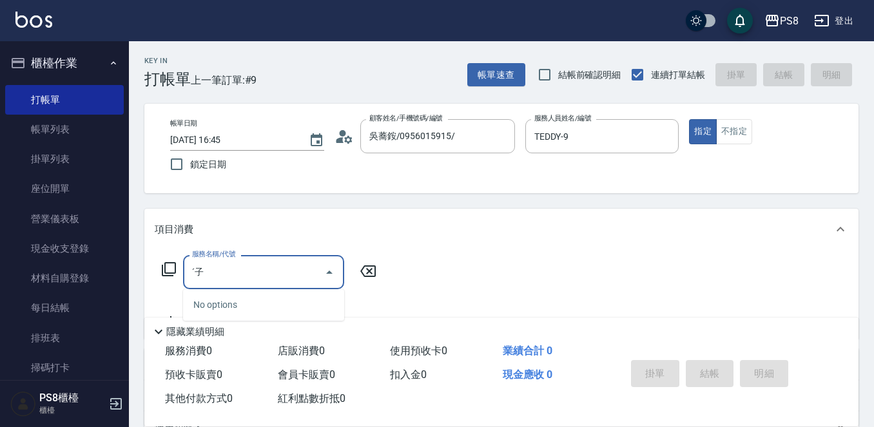
type input "ˊ"
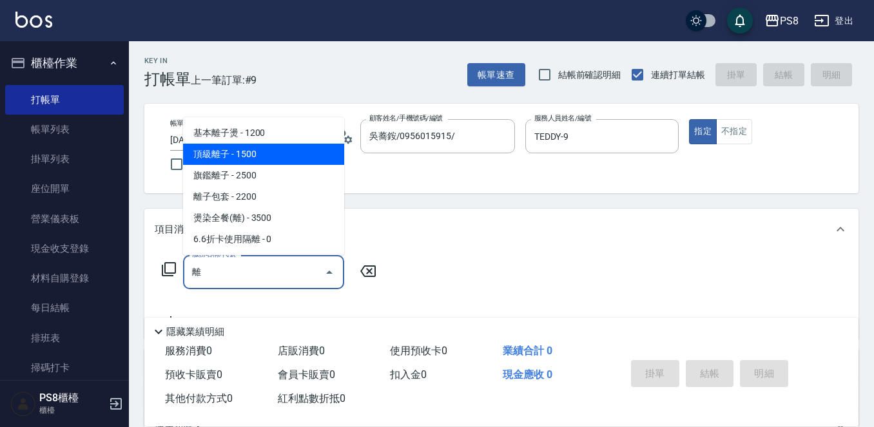
click at [233, 154] on span "頂級離子 - 1500" at bounding box center [263, 154] width 161 height 21
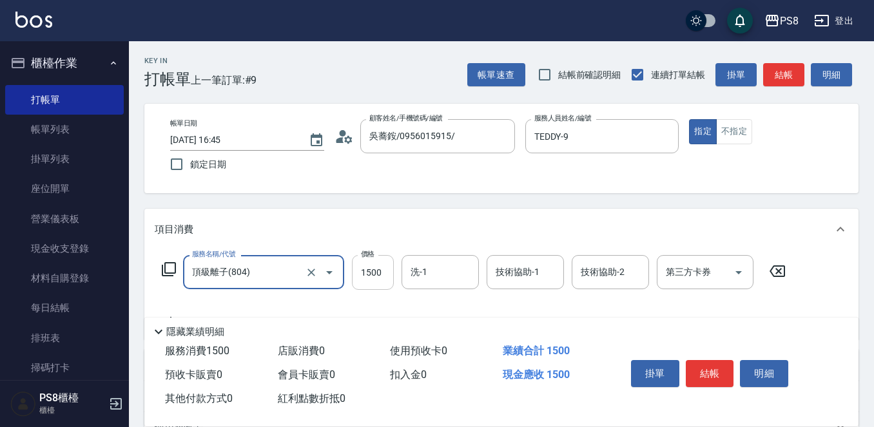
type input "頂級離子(804)"
click at [380, 262] on input "1500" at bounding box center [373, 272] width 42 height 35
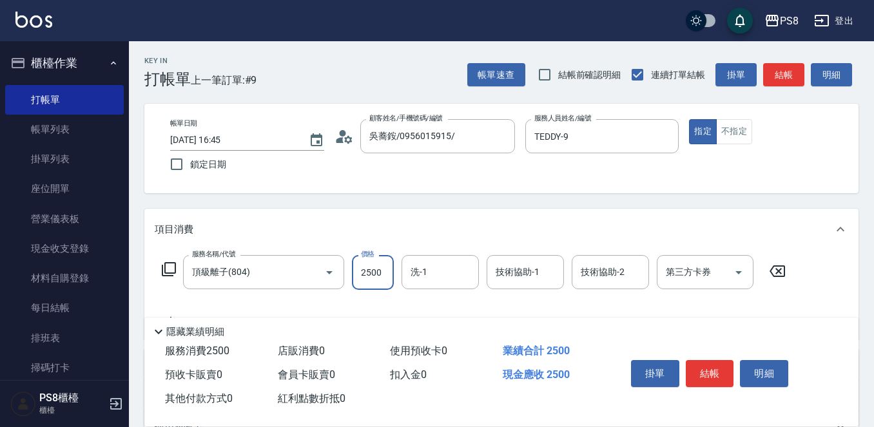
type input "2500"
type input "2"
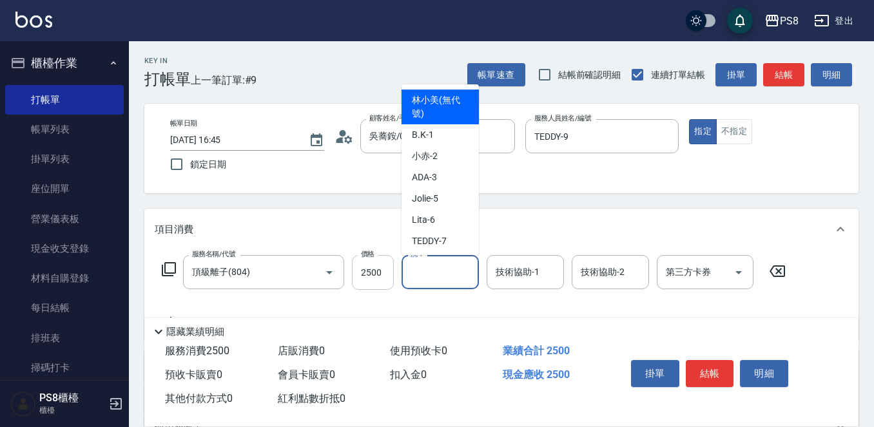
type input "[PERSON_NAME](無代號)"
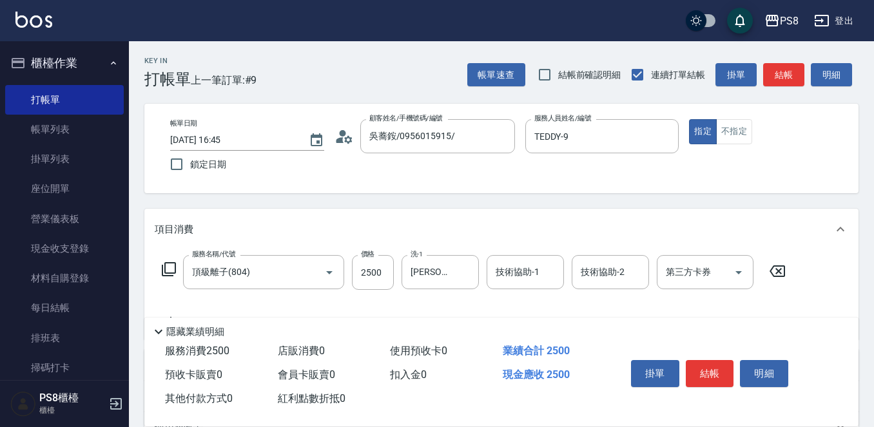
click at [435, 251] on div "服務名稱/代號 頂級離子(804) 服務名稱/代號 價格 2500 價格 洗-1 [PERSON_NAME](無代號) 洗-1 技術協助-1 技術協助-1 技…" at bounding box center [501, 295] width 714 height 90
click at [455, 270] on div "[PERSON_NAME](無代號) 洗-1" at bounding box center [440, 272] width 77 height 34
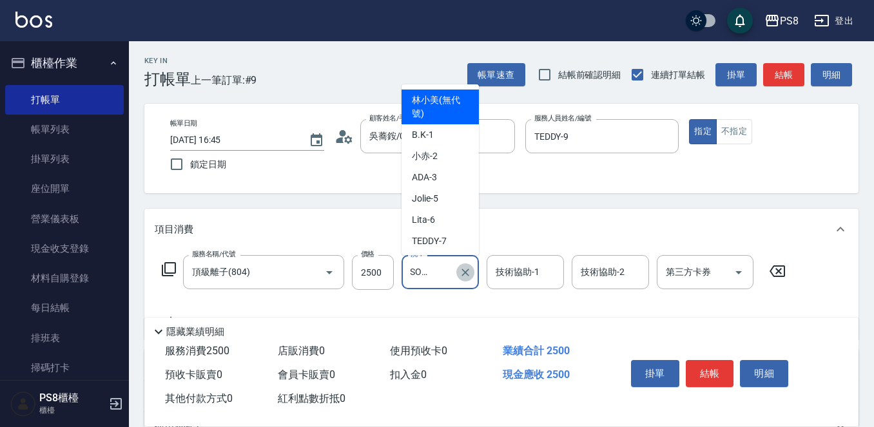
click at [462, 272] on icon "Clear" at bounding box center [465, 272] width 13 height 13
click at [509, 273] on div "技術協助-1 技術協助-1" at bounding box center [525, 272] width 77 height 34
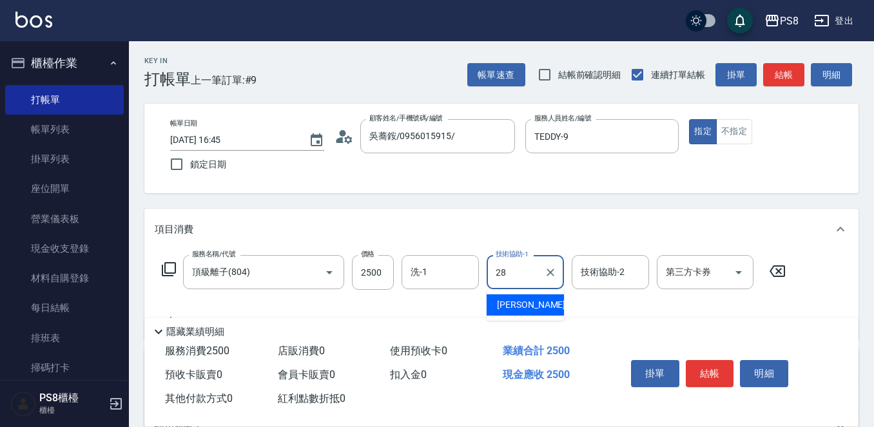
type input "[PERSON_NAME]-28"
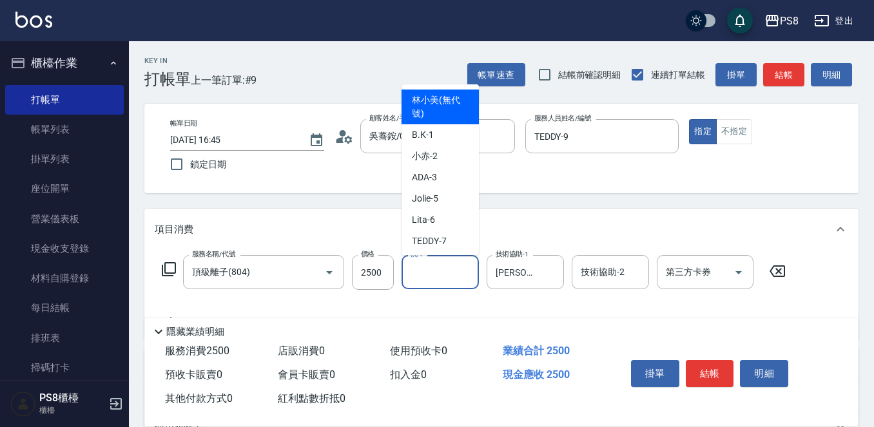
click at [453, 281] on input "洗-1" at bounding box center [440, 272] width 66 height 23
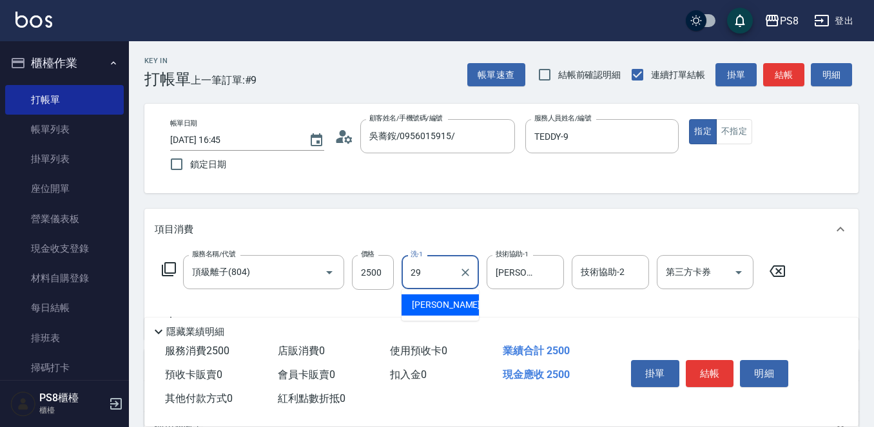
type input "[PERSON_NAME]-29"
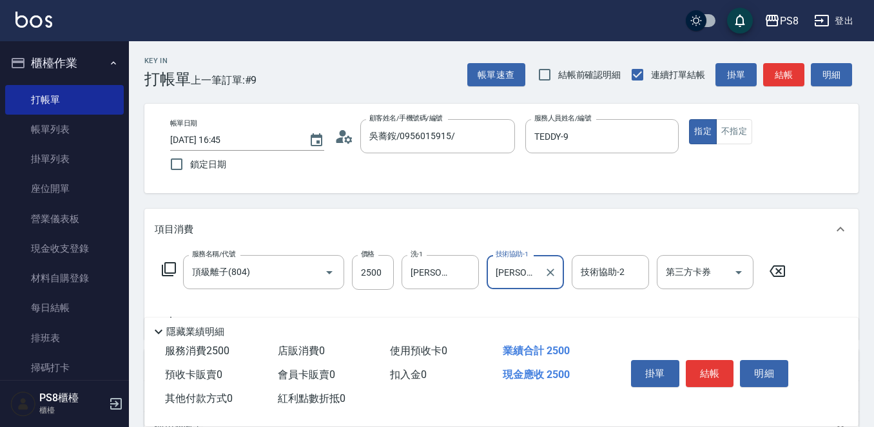
scroll to position [201, 0]
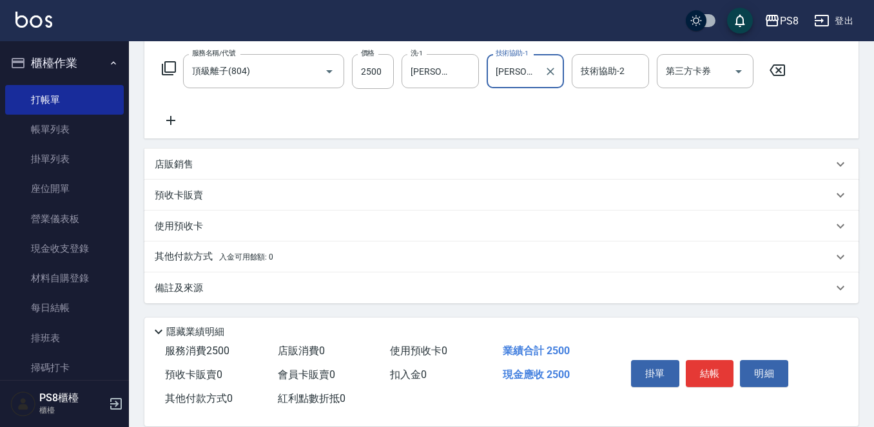
click at [253, 259] on span "入金可用餘額: 0" at bounding box center [246, 257] width 55 height 9
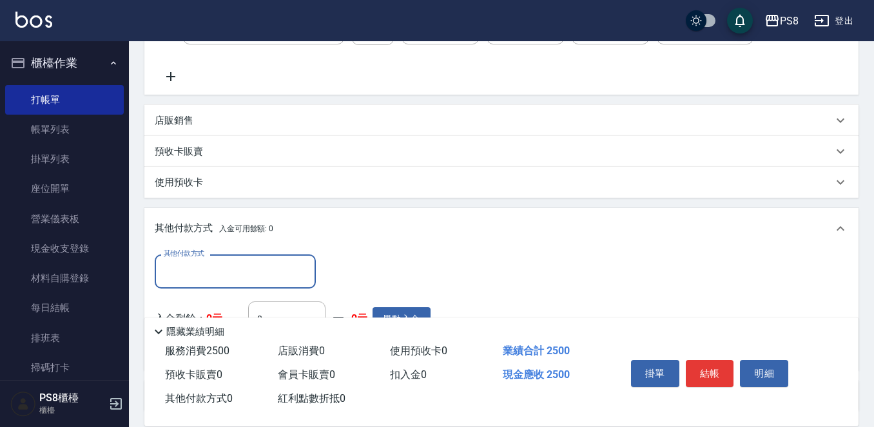
scroll to position [268, 0]
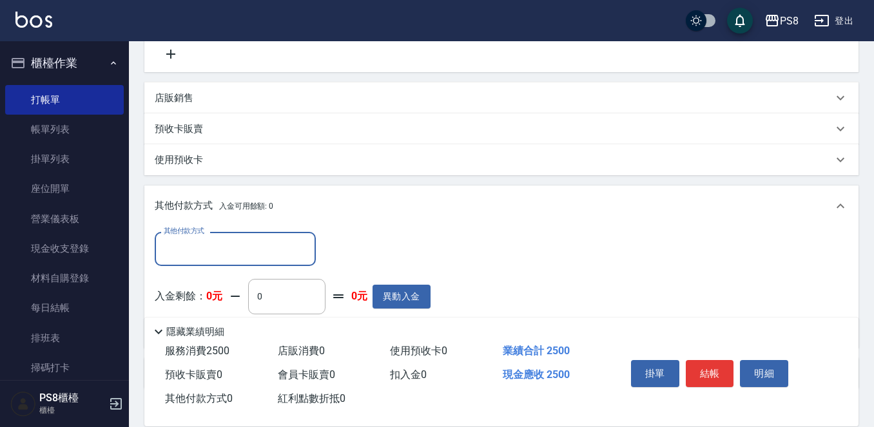
click at [239, 259] on input "其他付款方式" at bounding box center [236, 249] width 150 height 23
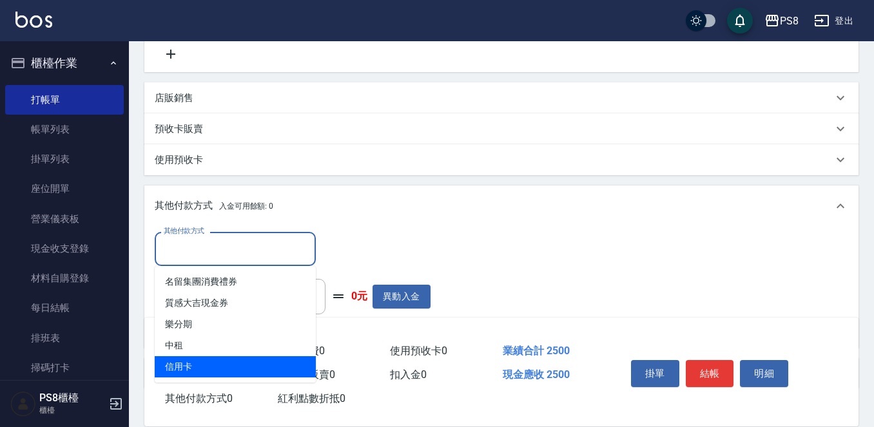
click at [256, 369] on span "信用卡" at bounding box center [235, 366] width 161 height 21
type input "信用卡"
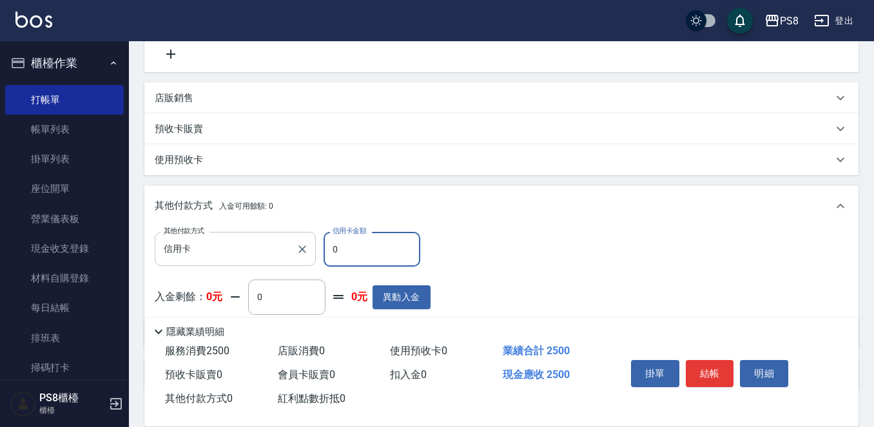
drag, startPoint x: 376, startPoint y: 253, endPoint x: 271, endPoint y: 241, distance: 105.8
click at [271, 241] on div "其他付款方式 信用卡 其他付款方式 信用卡金額 0 信用卡金額" at bounding box center [293, 249] width 276 height 35
type input "2500"
click at [689, 362] on button "結帳" at bounding box center [710, 373] width 48 height 27
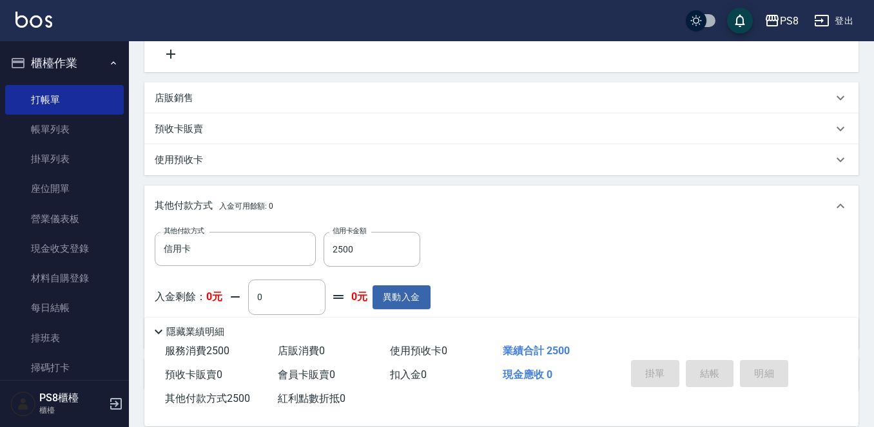
type input "[DATE] 16:46"
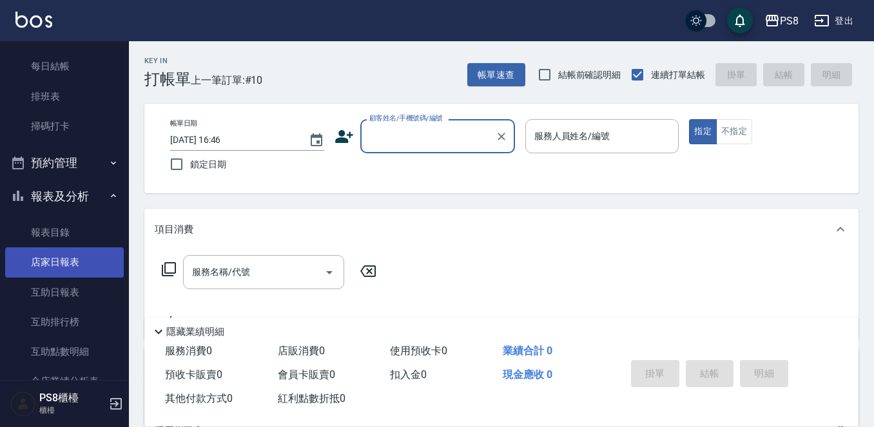
scroll to position [322, 0]
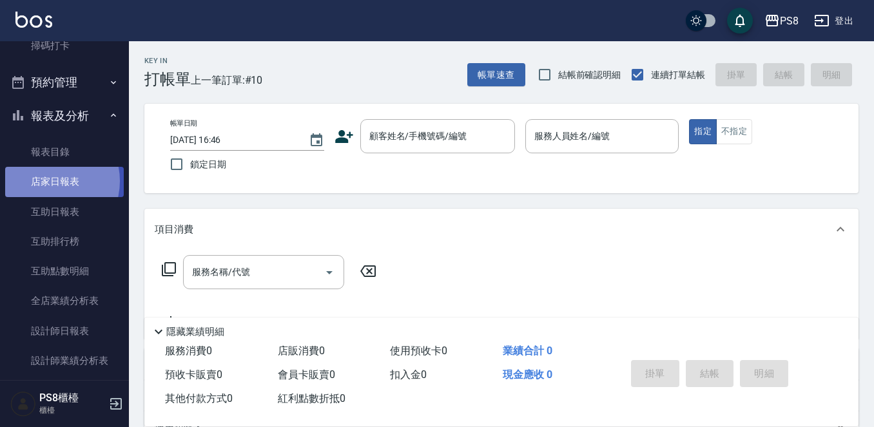
click at [47, 181] on link "店家日報表" at bounding box center [64, 182] width 119 height 30
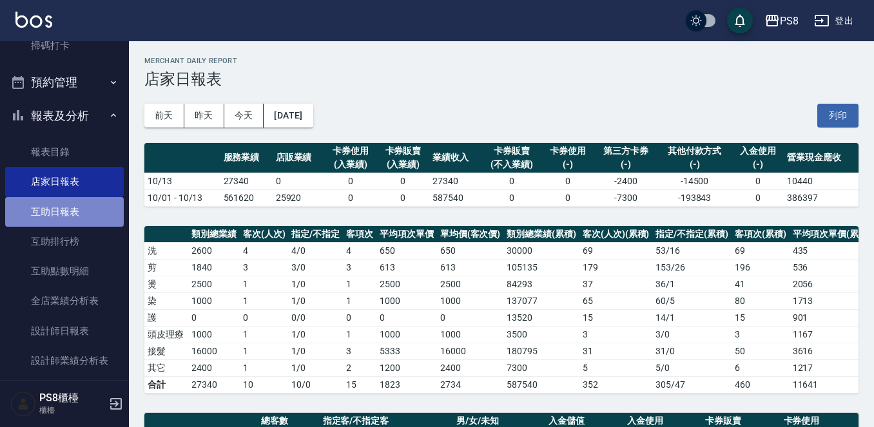
click at [95, 211] on link "互助日報表" at bounding box center [64, 212] width 119 height 30
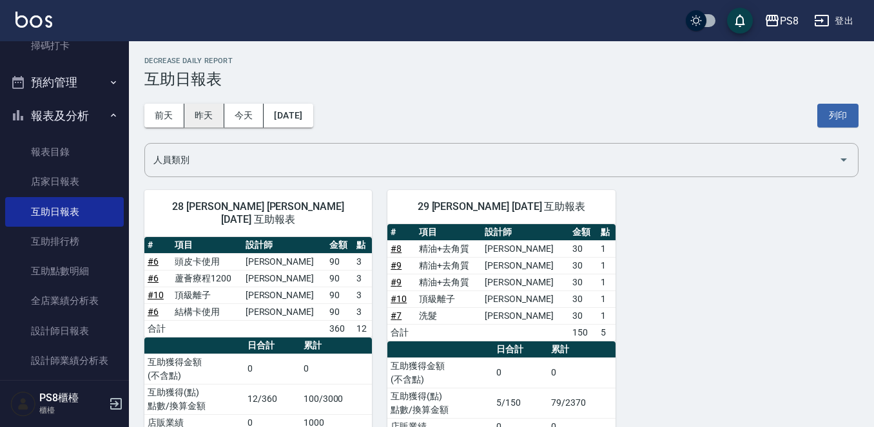
click at [195, 118] on button "昨天" at bounding box center [204, 116] width 40 height 24
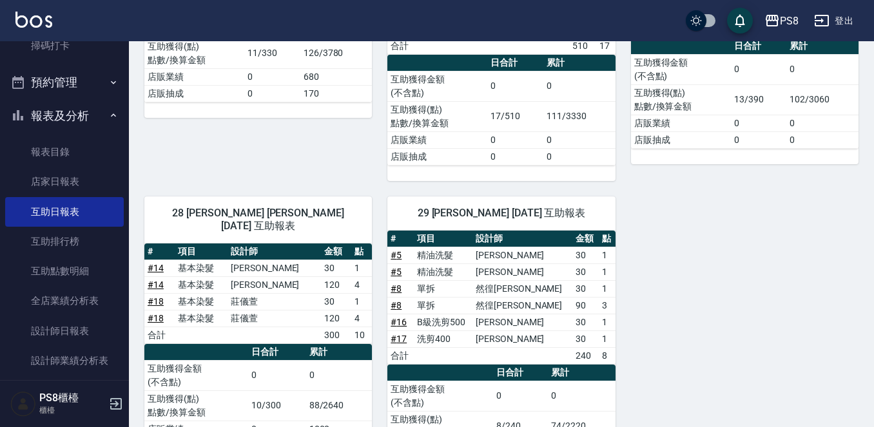
scroll to position [645, 0]
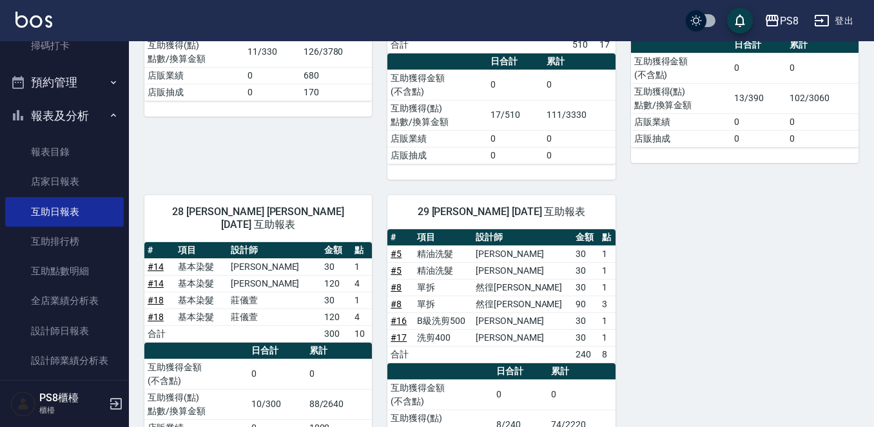
click at [396, 299] on link "# 8" at bounding box center [396, 304] width 11 height 10
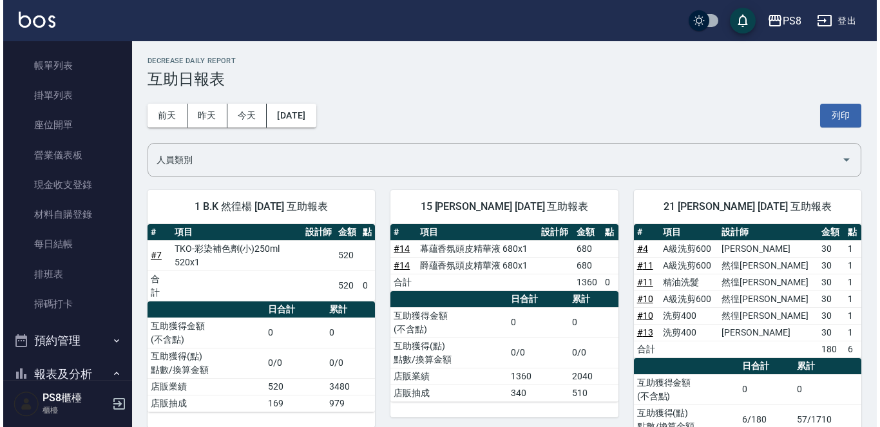
scroll to position [0, 0]
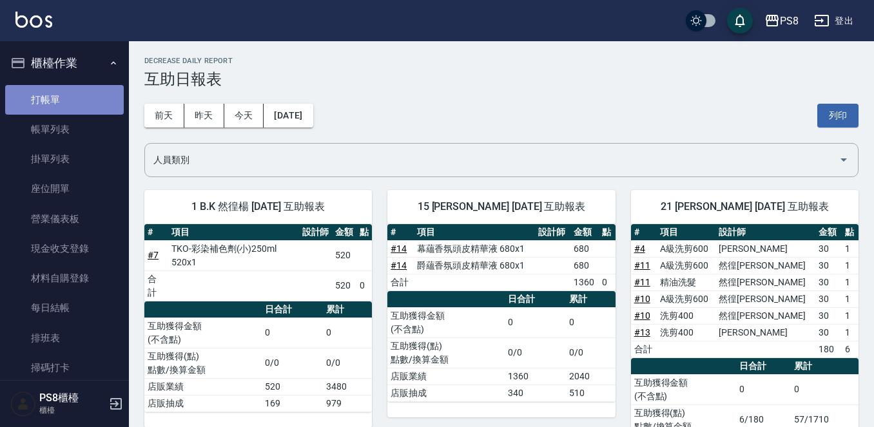
click at [82, 95] on link "打帳單" at bounding box center [64, 100] width 119 height 30
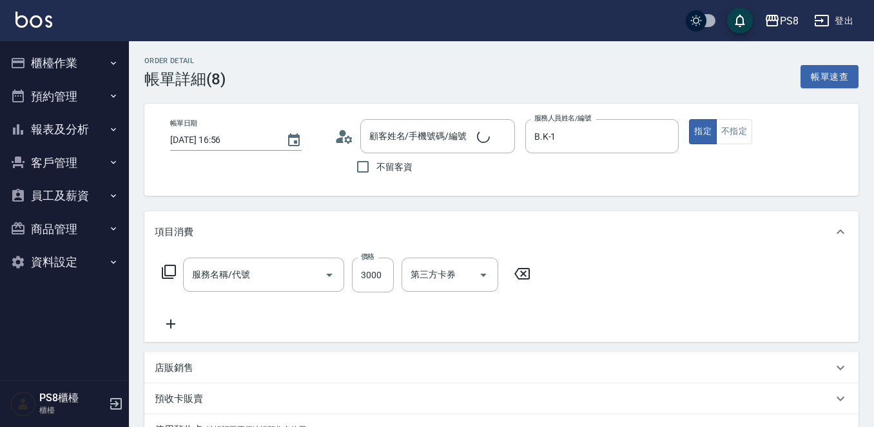
type input "[DATE] 16:56"
type input "B.K-1"
type input "單拆(654)"
type input "[PERSON_NAME]/0989308700/0989308700"
type input "信用卡"
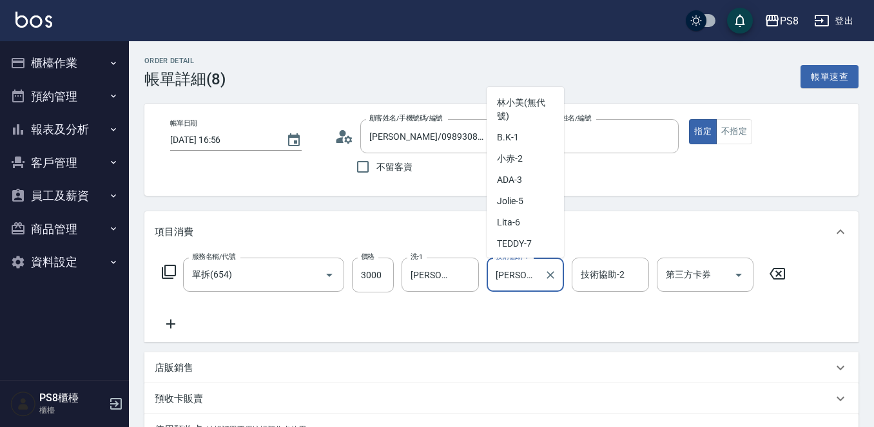
click at [510, 277] on input "[PERSON_NAME]-29" at bounding box center [515, 275] width 46 height 23
click at [533, 278] on input "[PERSON_NAME]-29" at bounding box center [515, 275] width 46 height 23
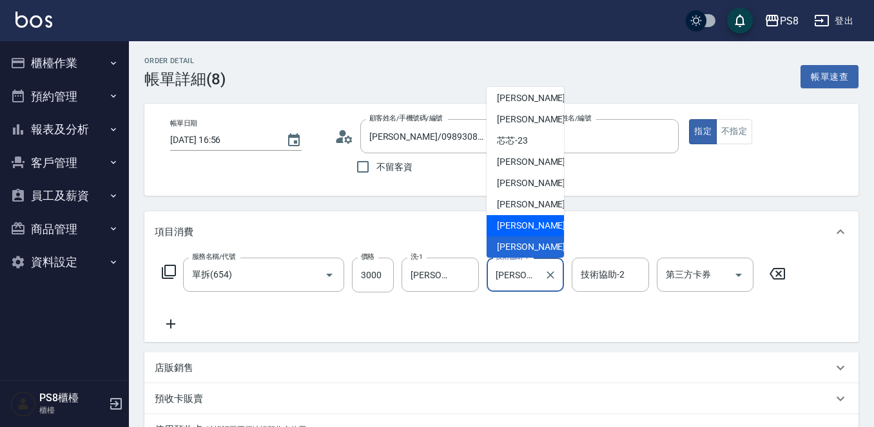
click at [510, 227] on span "姵蓁 -28" at bounding box center [537, 226] width 81 height 14
type input "[PERSON_NAME]-28"
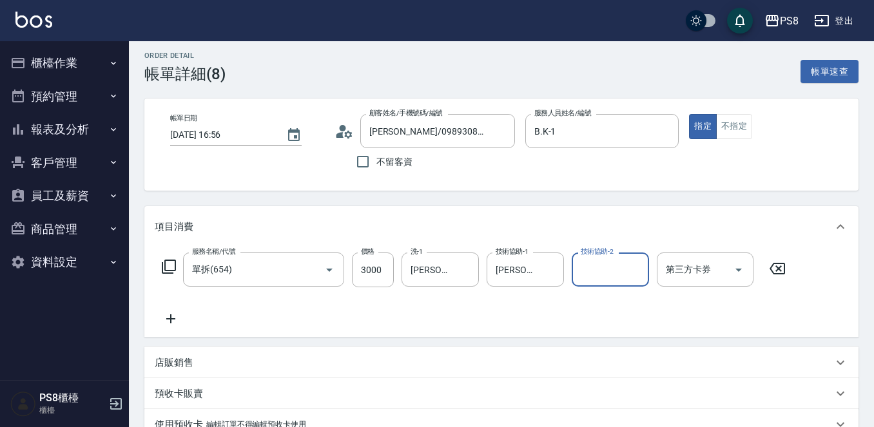
scroll to position [0, 0]
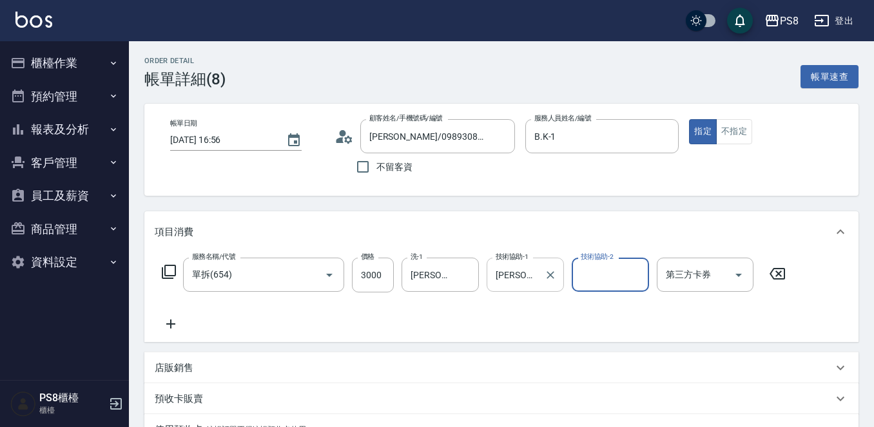
click at [523, 280] on input "[PERSON_NAME]-28" at bounding box center [515, 275] width 46 height 23
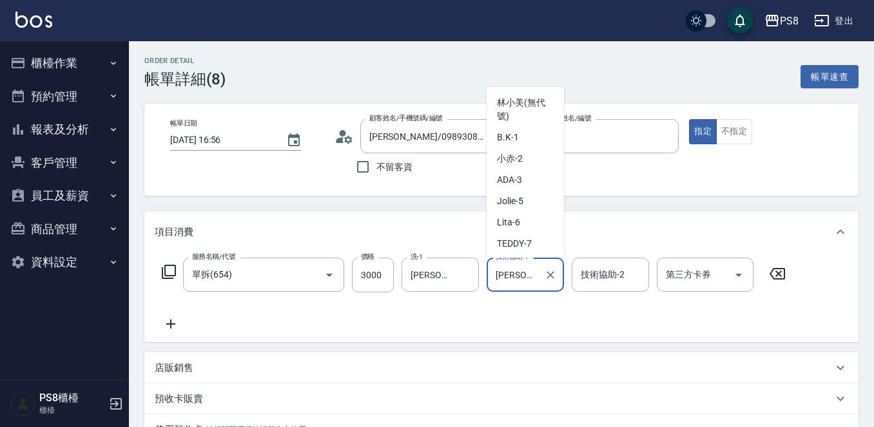
scroll to position [358, 0]
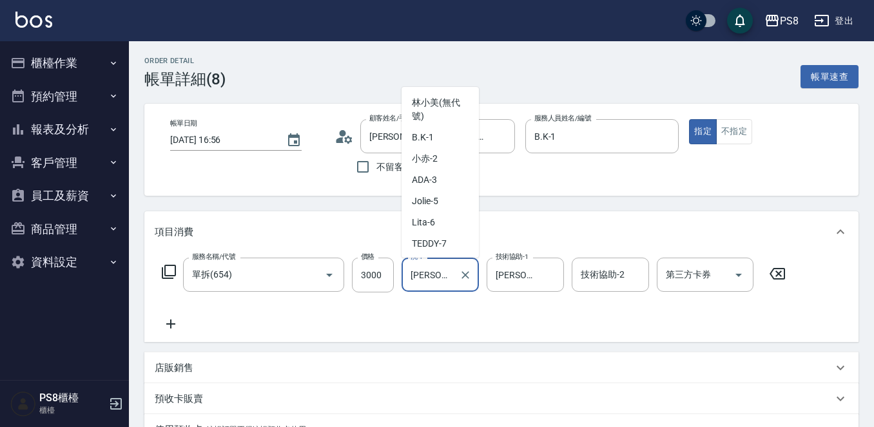
click at [449, 275] on input "[PERSON_NAME]-29" at bounding box center [430, 275] width 46 height 23
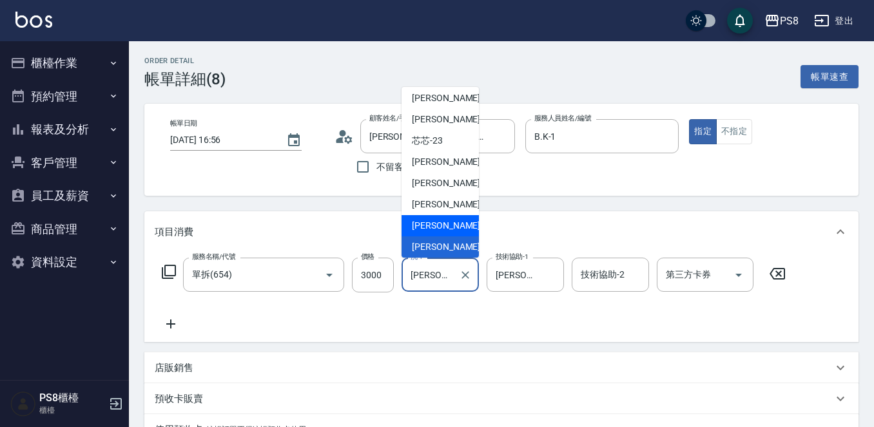
click at [443, 228] on div "姵蓁 -28" at bounding box center [440, 225] width 77 height 21
type input "[PERSON_NAME]-28"
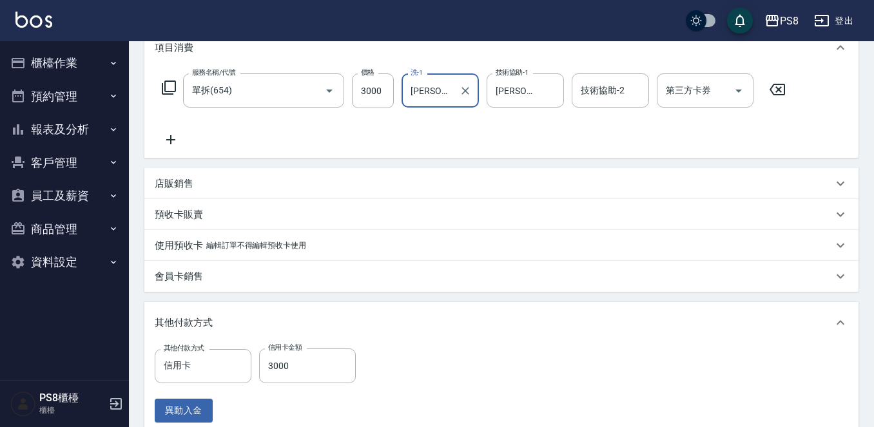
scroll to position [371, 0]
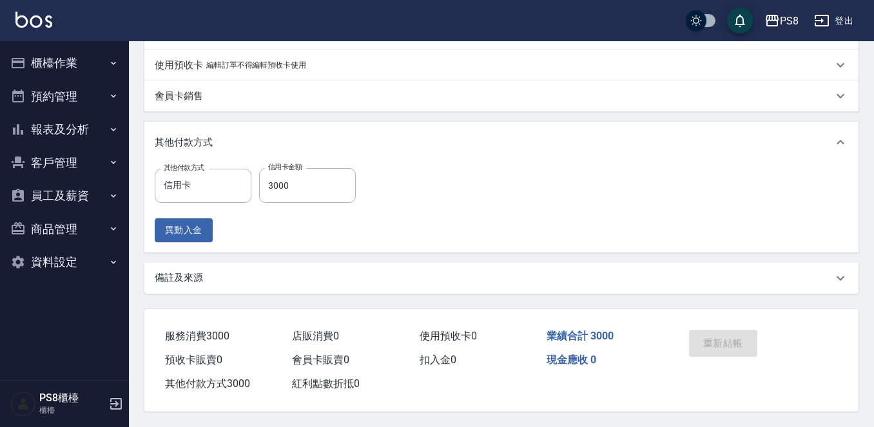
click at [714, 337] on div "重新結帳" at bounding box center [720, 353] width 72 height 56
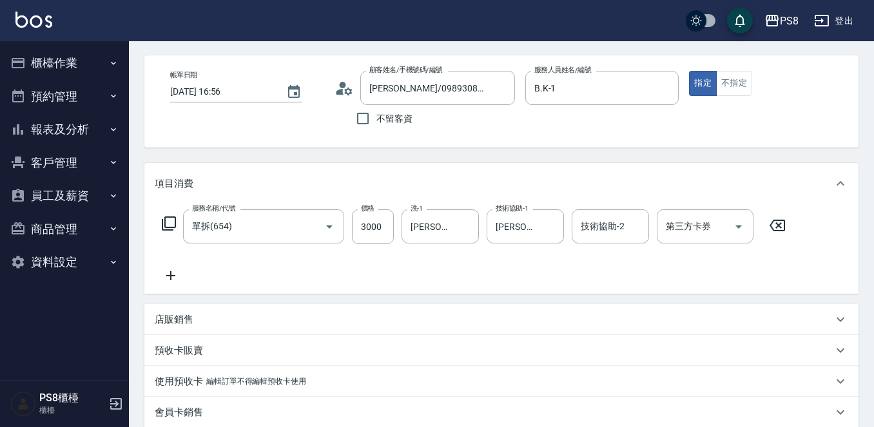
scroll to position [0, 0]
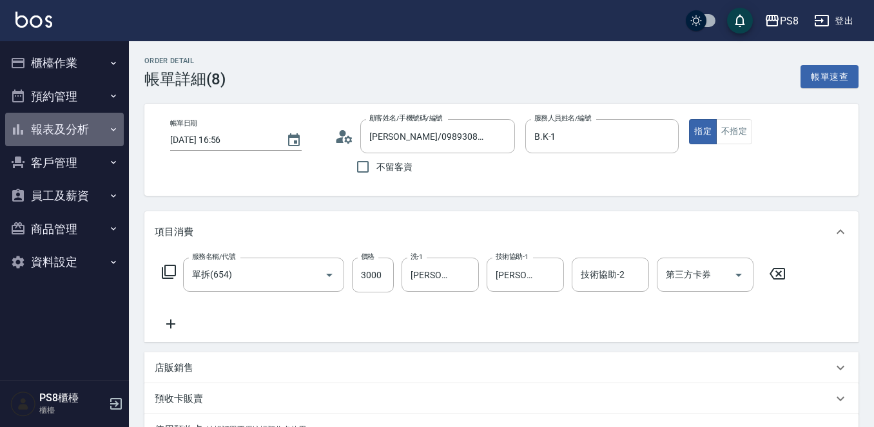
click at [77, 140] on button "報表及分析" at bounding box center [64, 130] width 119 height 34
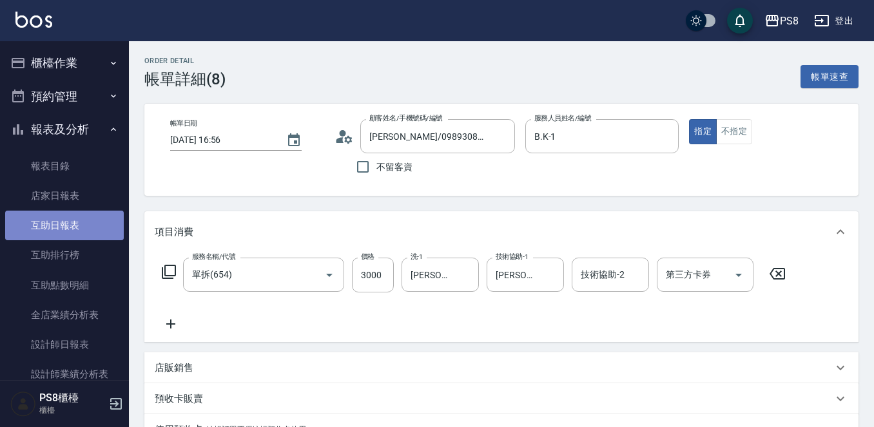
click at [77, 226] on link "互助日報表" at bounding box center [64, 226] width 119 height 30
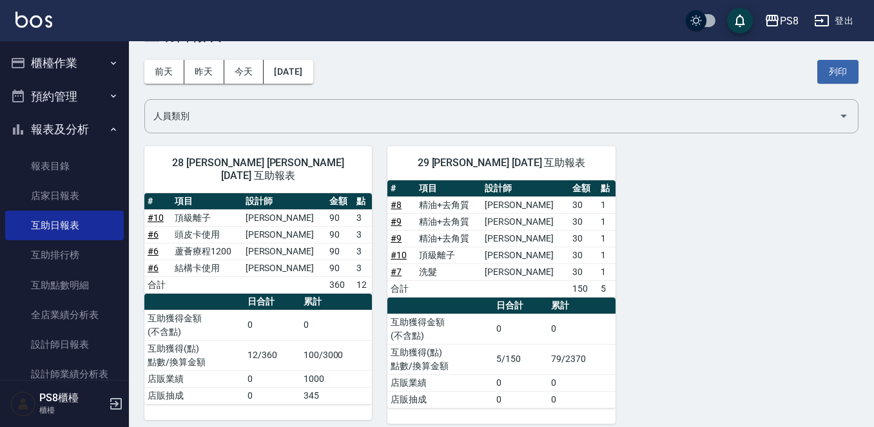
scroll to position [56, 0]
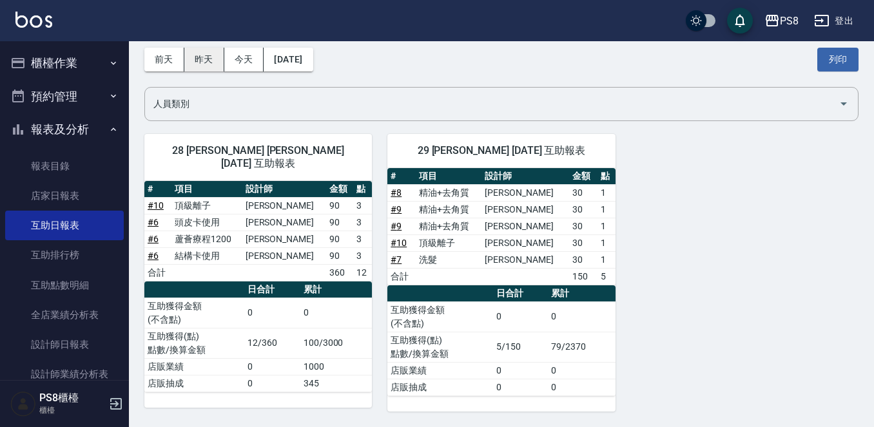
click at [195, 52] on button "昨天" at bounding box center [204, 60] width 40 height 24
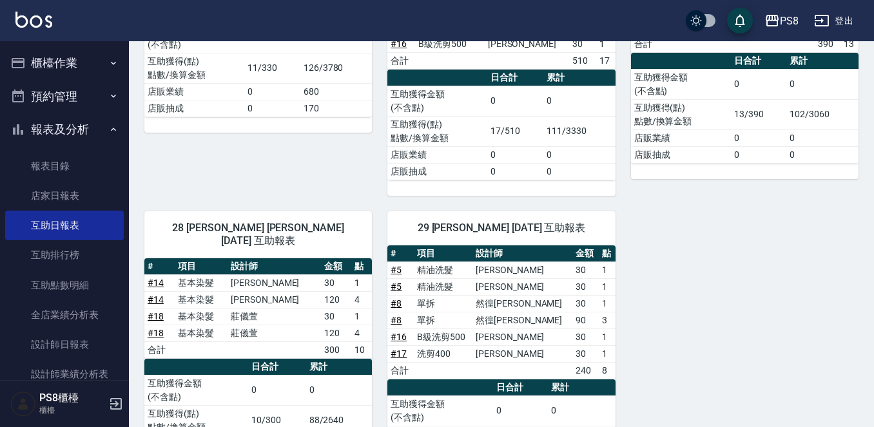
scroll to position [709, 0]
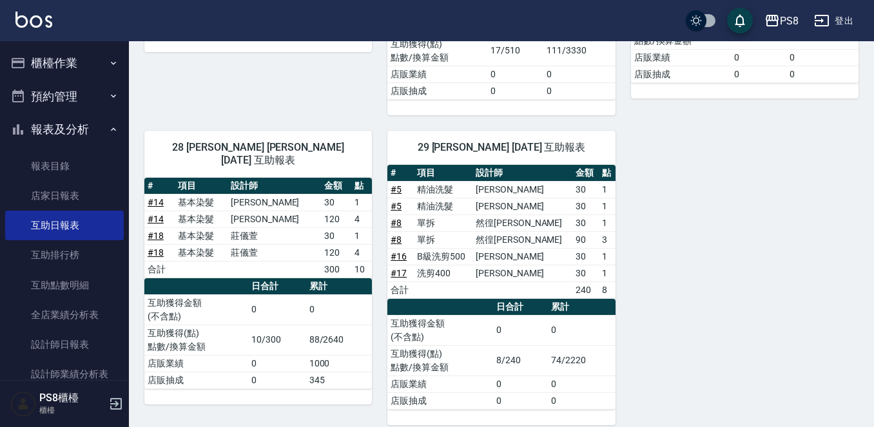
click at [399, 235] on link "# 8" at bounding box center [396, 240] width 11 height 10
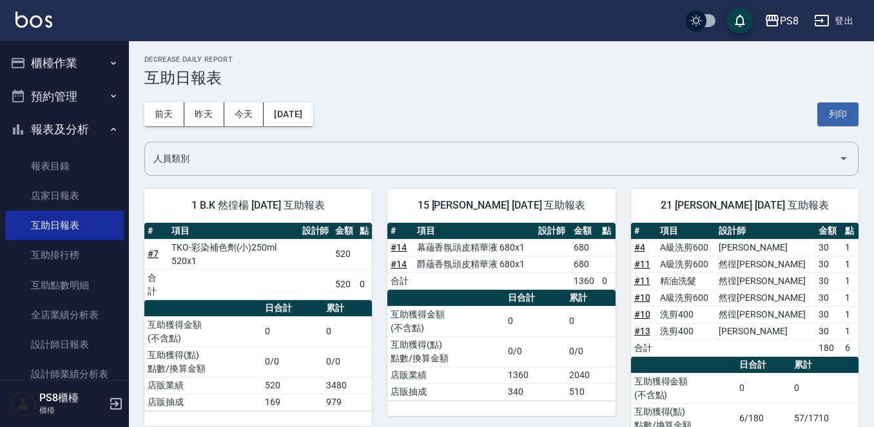
scroll to position [0, 0]
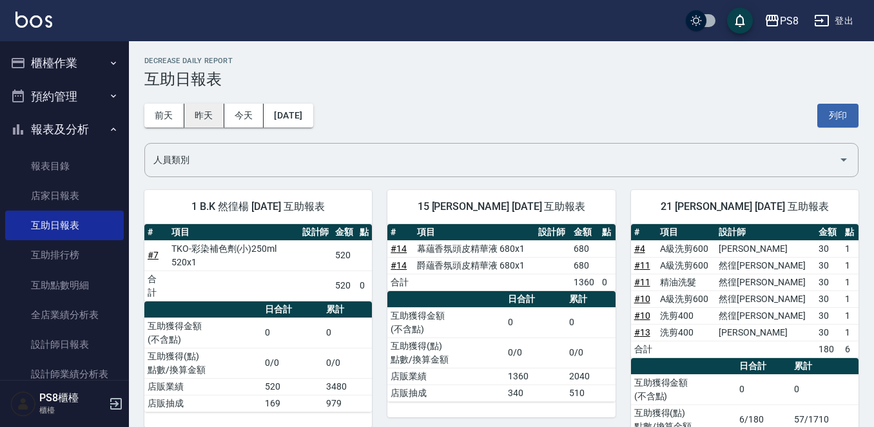
click at [206, 112] on button "昨天" at bounding box center [204, 116] width 40 height 24
click at [178, 113] on button "前天" at bounding box center [164, 116] width 40 height 24
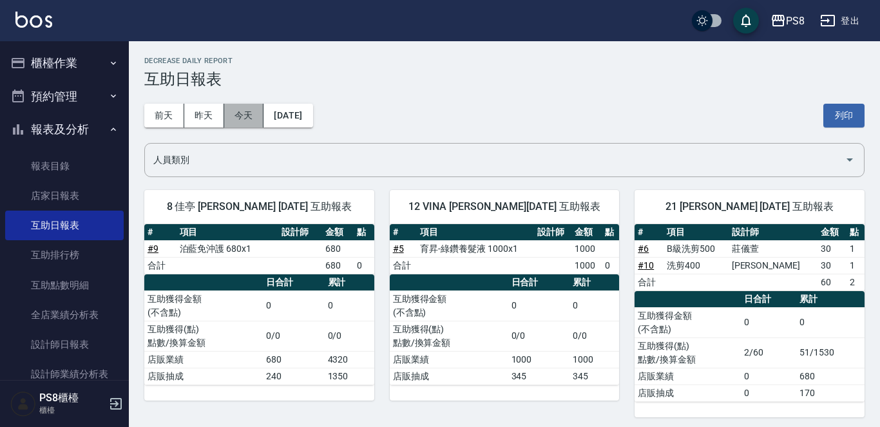
click at [240, 112] on button "今天" at bounding box center [244, 116] width 40 height 24
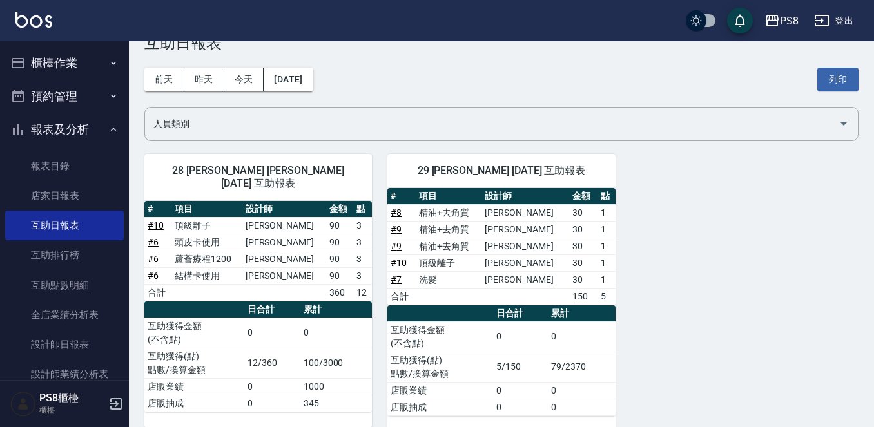
scroll to position [56, 0]
